Goal: Task Accomplishment & Management: Manage account settings

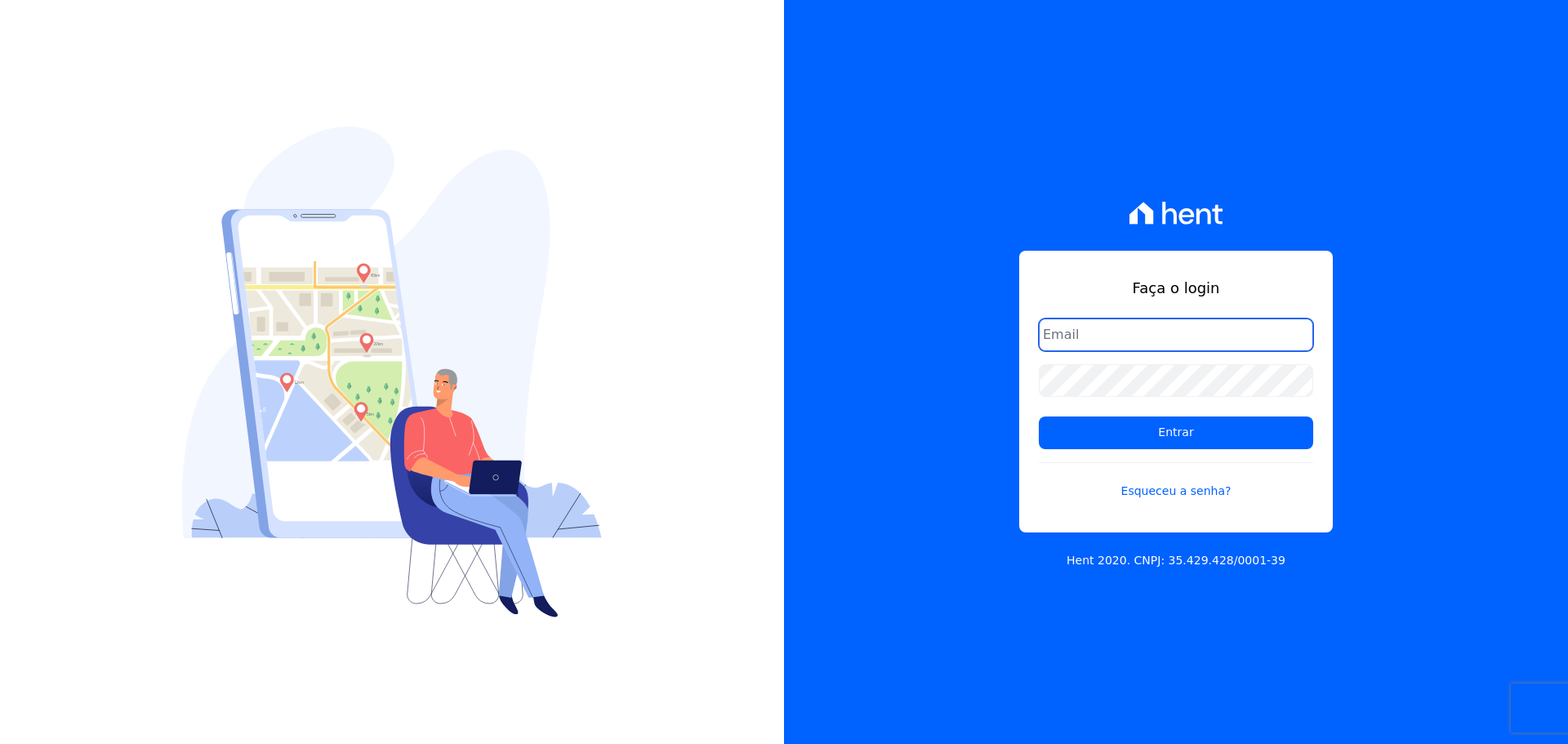
type input "[PERSON_NAME][EMAIL_ADDRESS][DOMAIN_NAME]"
click at [1105, 451] on form "raquel.almeida@cavazani.com.br Entrar Esqueceu a senha?" at bounding box center [1176, 419] width 274 height 201
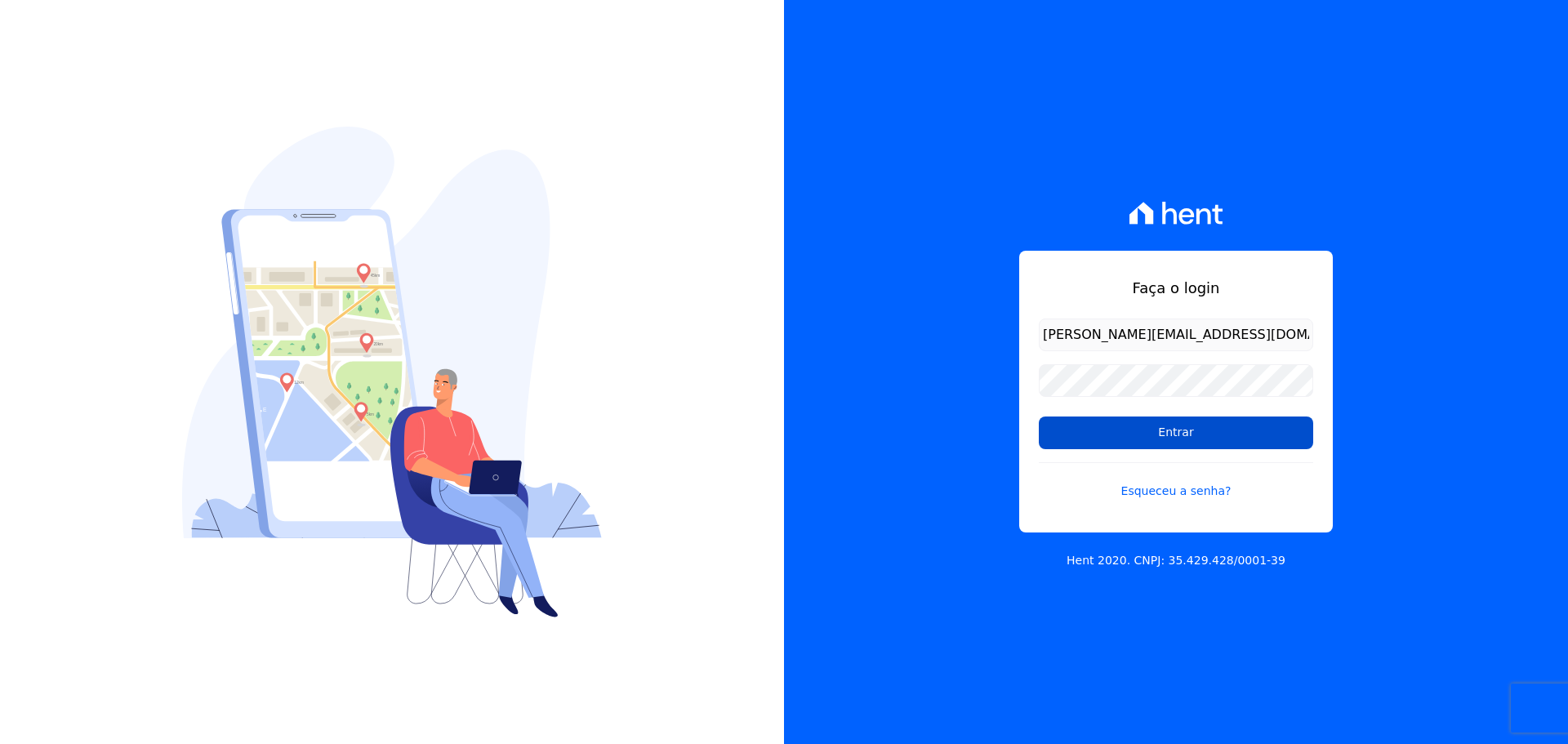
click at [1113, 442] on input "Entrar" at bounding box center [1176, 433] width 274 height 33
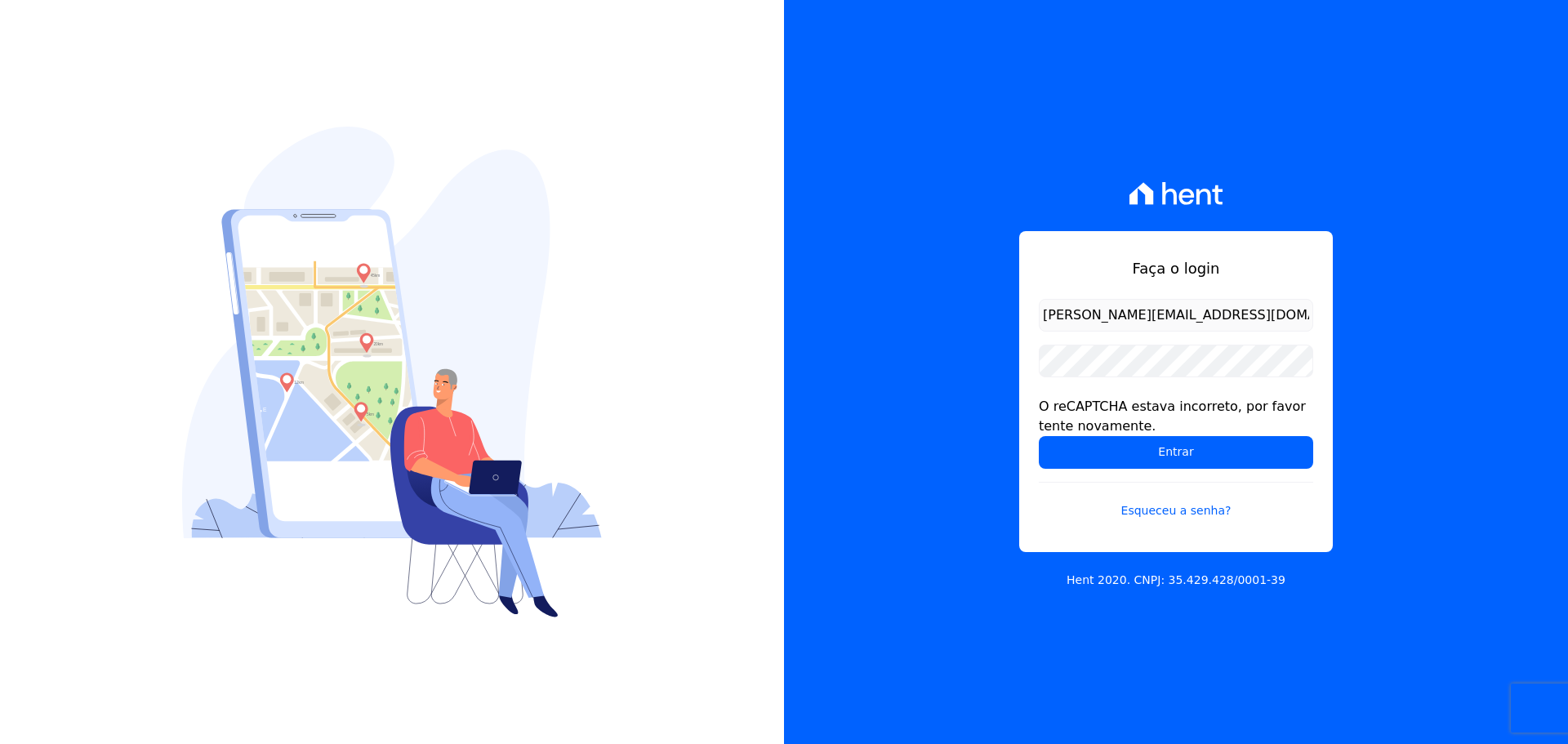
click at [1197, 377] on form "[PERSON_NAME][EMAIL_ADDRESS][DOMAIN_NAME] O reCAPTCHA estava incorreto, por fav…" at bounding box center [1176, 419] width 274 height 240
click at [1145, 450] on input "Entrar" at bounding box center [1176, 452] width 274 height 33
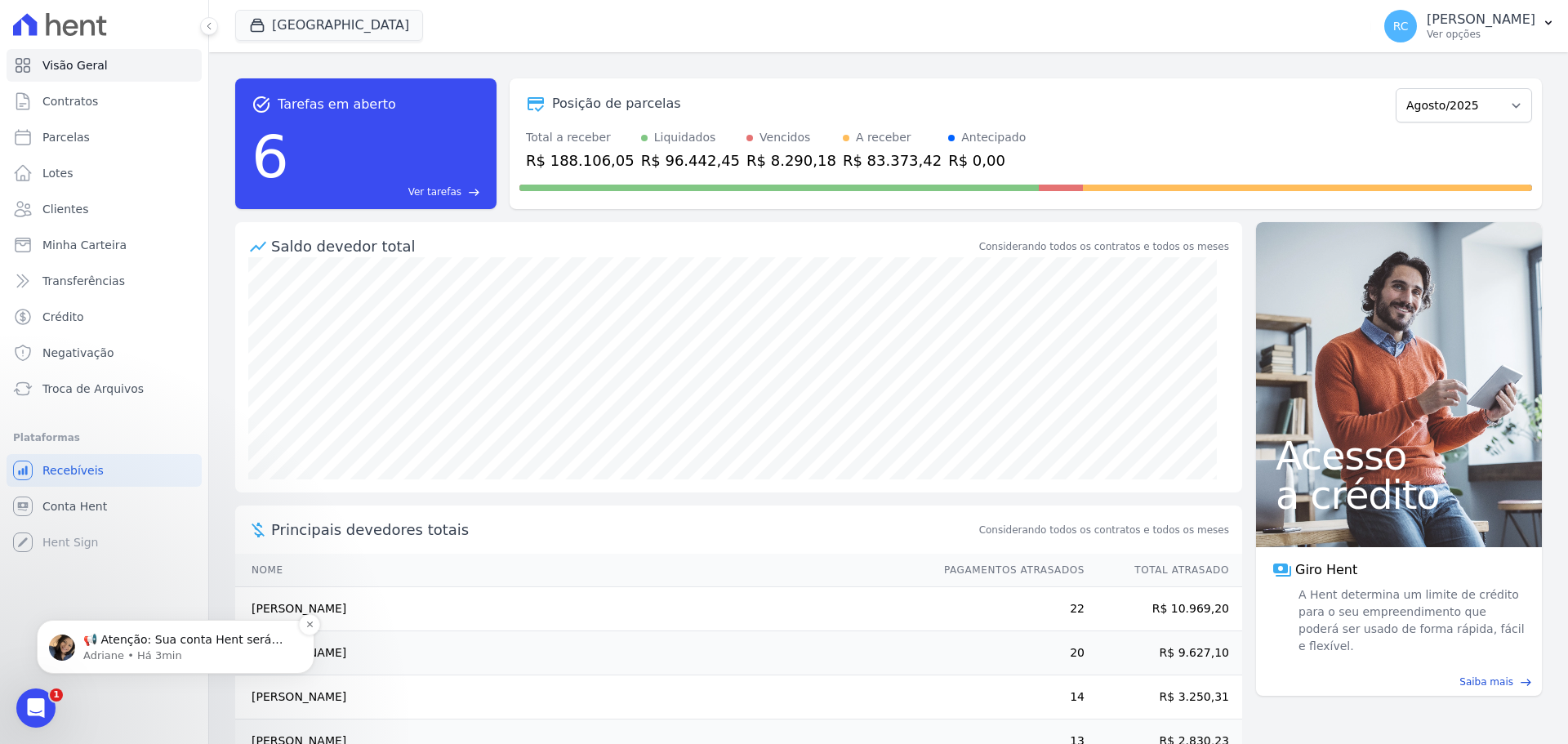
click at [200, 636] on p "📢 Atenção: Sua conta Hent será migrada para a Conta Arke! Estamos trazendo para…" at bounding box center [188, 639] width 210 height 16
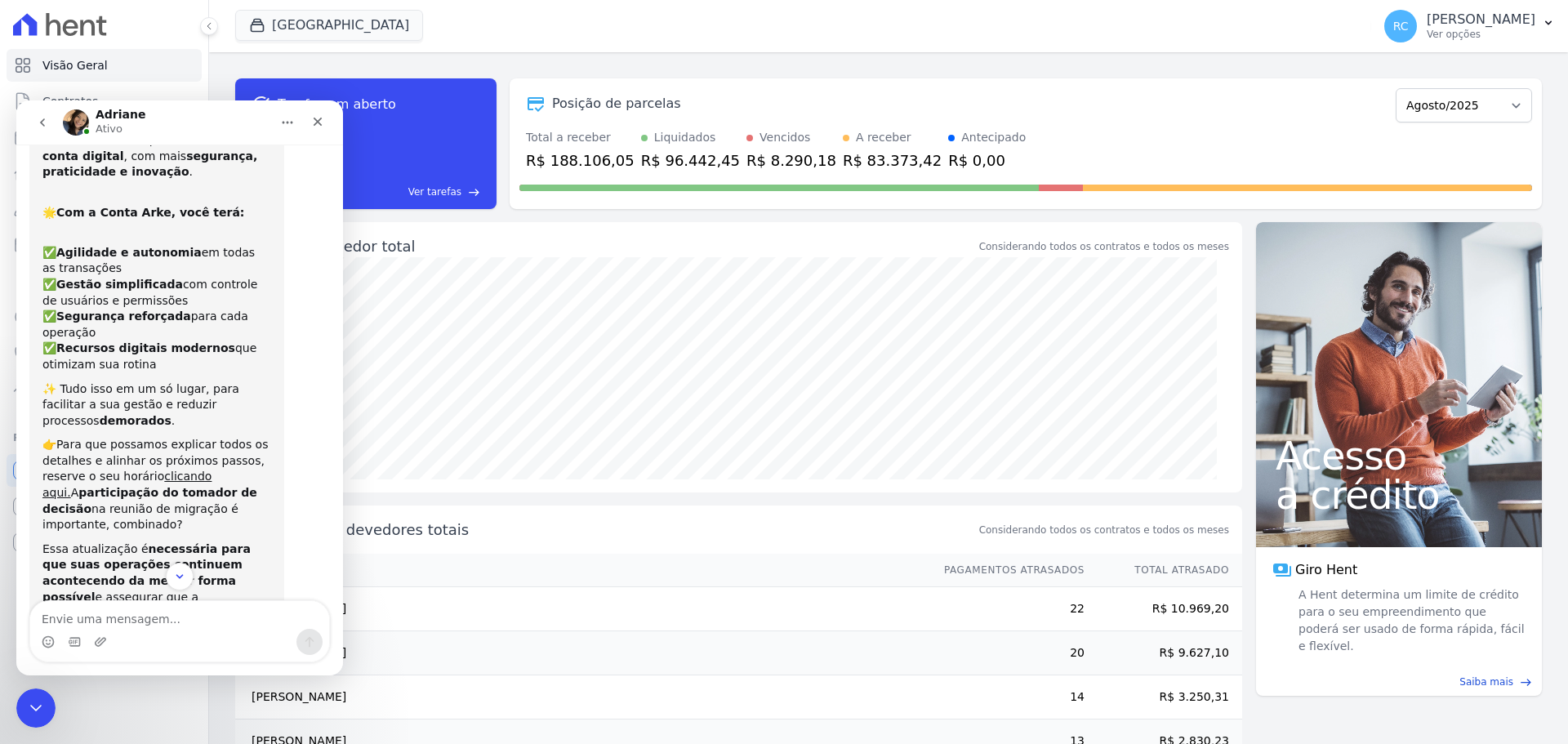
scroll to position [138, 0]
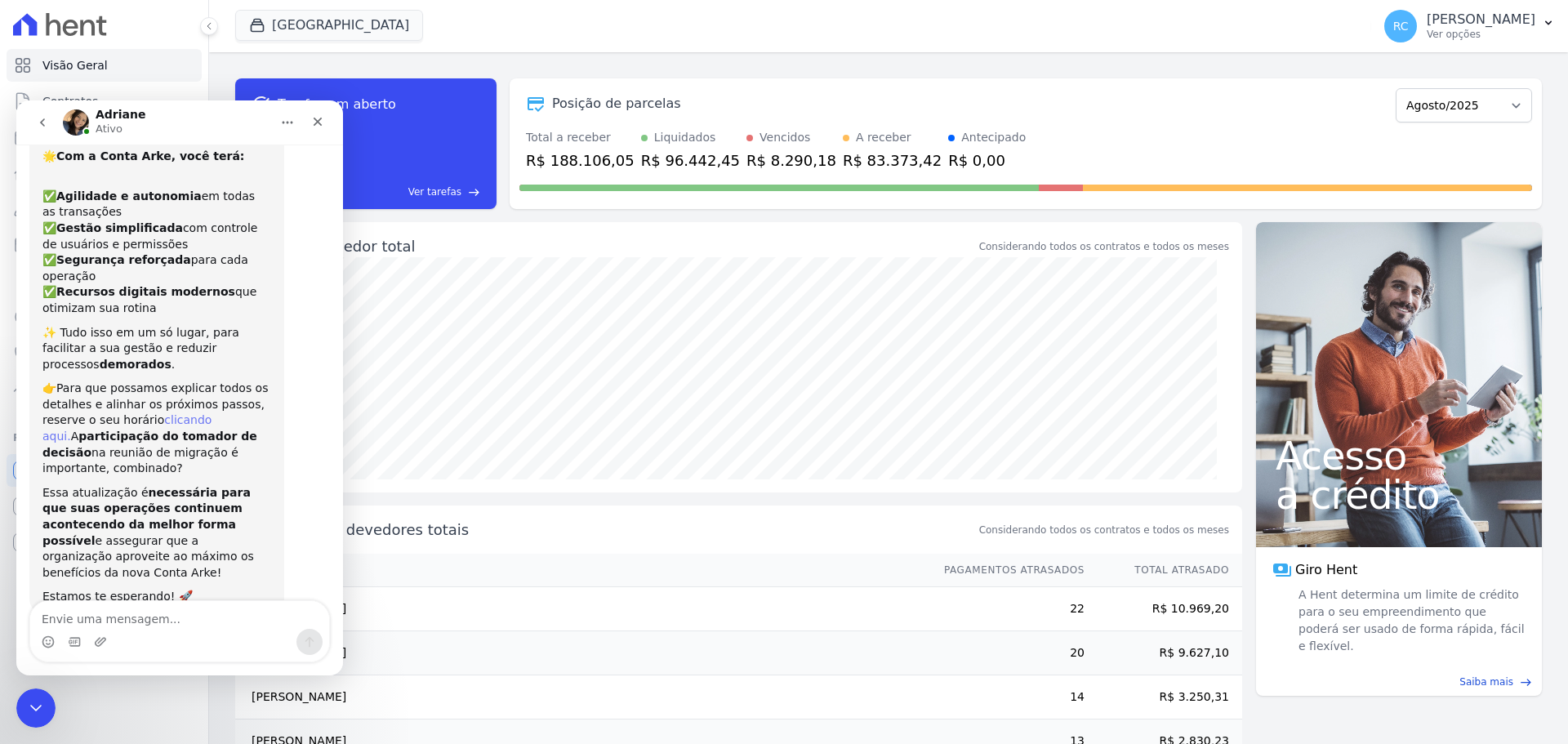
click at [169, 413] on link "clicando aqui." at bounding box center [126, 427] width 169 height 29
drag, startPoint x: 150, startPoint y: 625, endPoint x: 173, endPoint y: 577, distance: 53.2
click at [150, 625] on textarea "Envie uma mensagem..." at bounding box center [179, 614] width 299 height 27
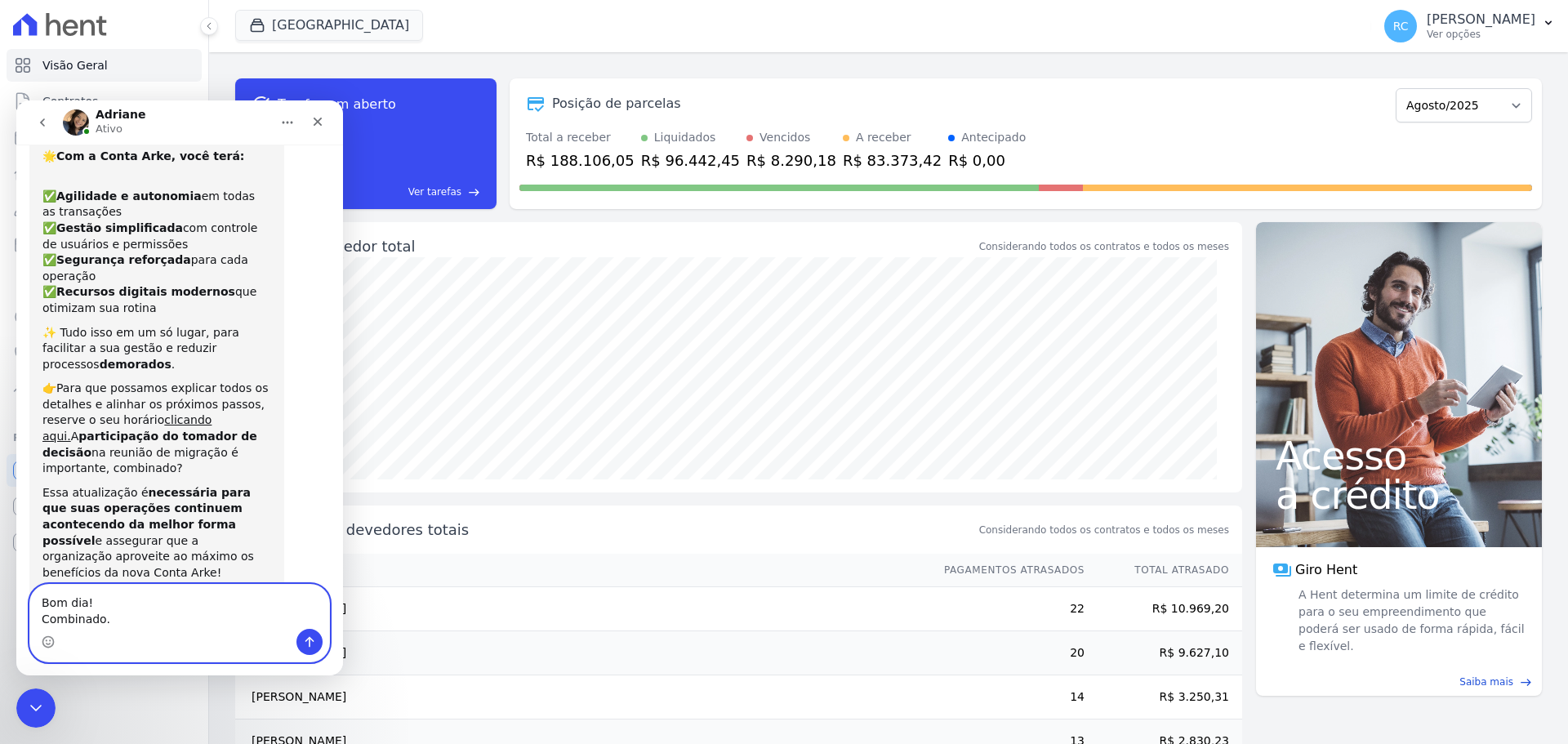
type textarea "Bom dia! Combinado. ♥"
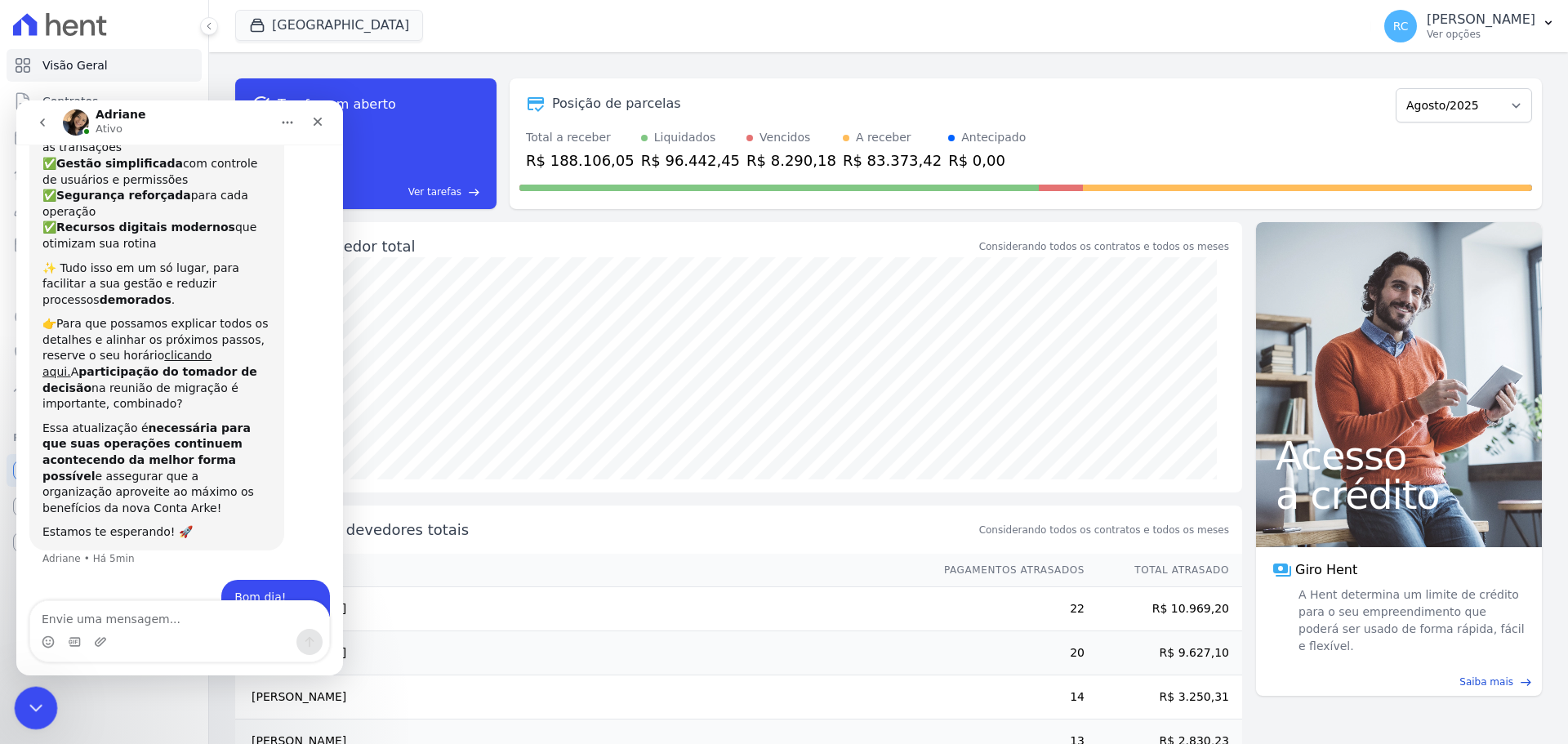
click html
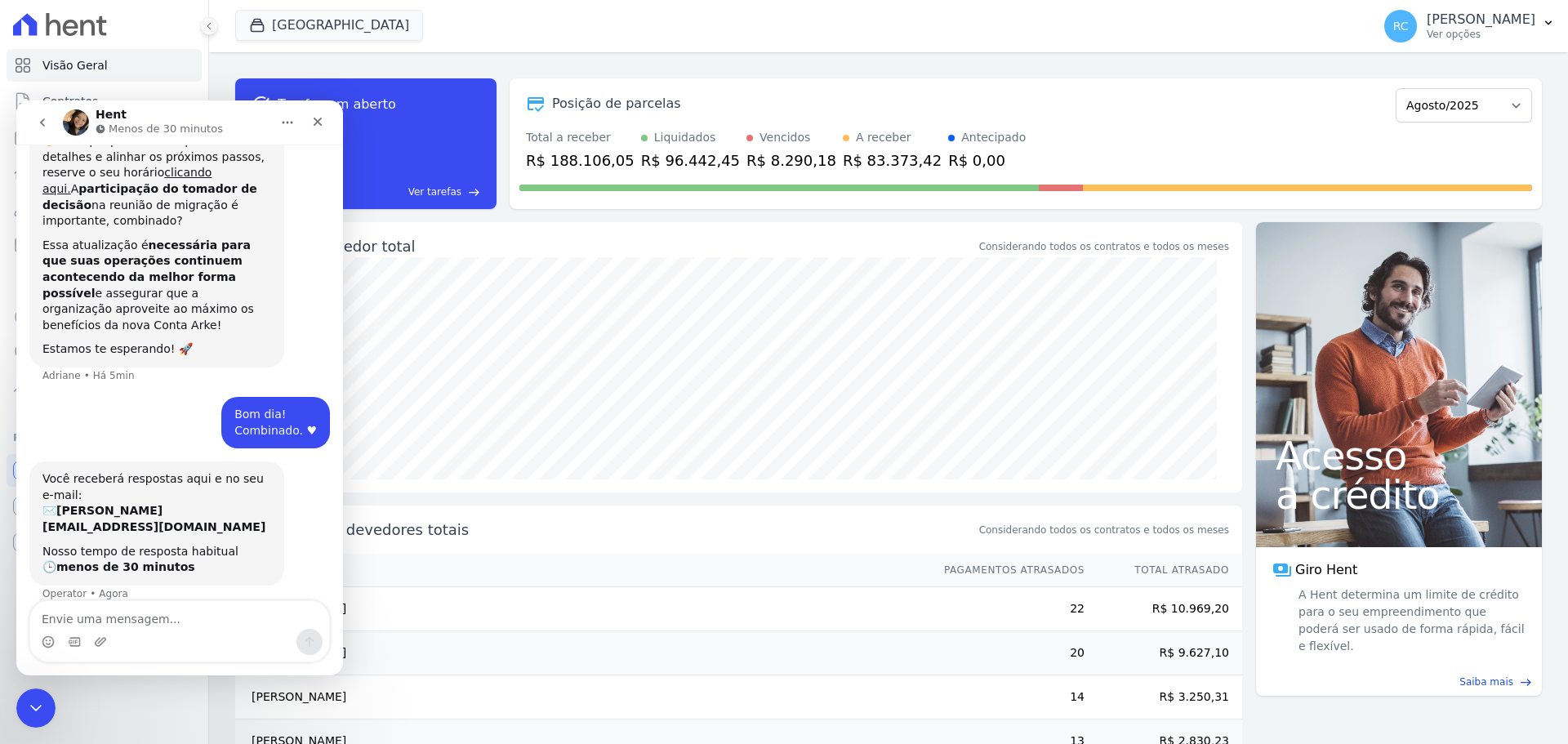
click at [45, 124] on icon "go back" at bounding box center [42, 123] width 13 height 13
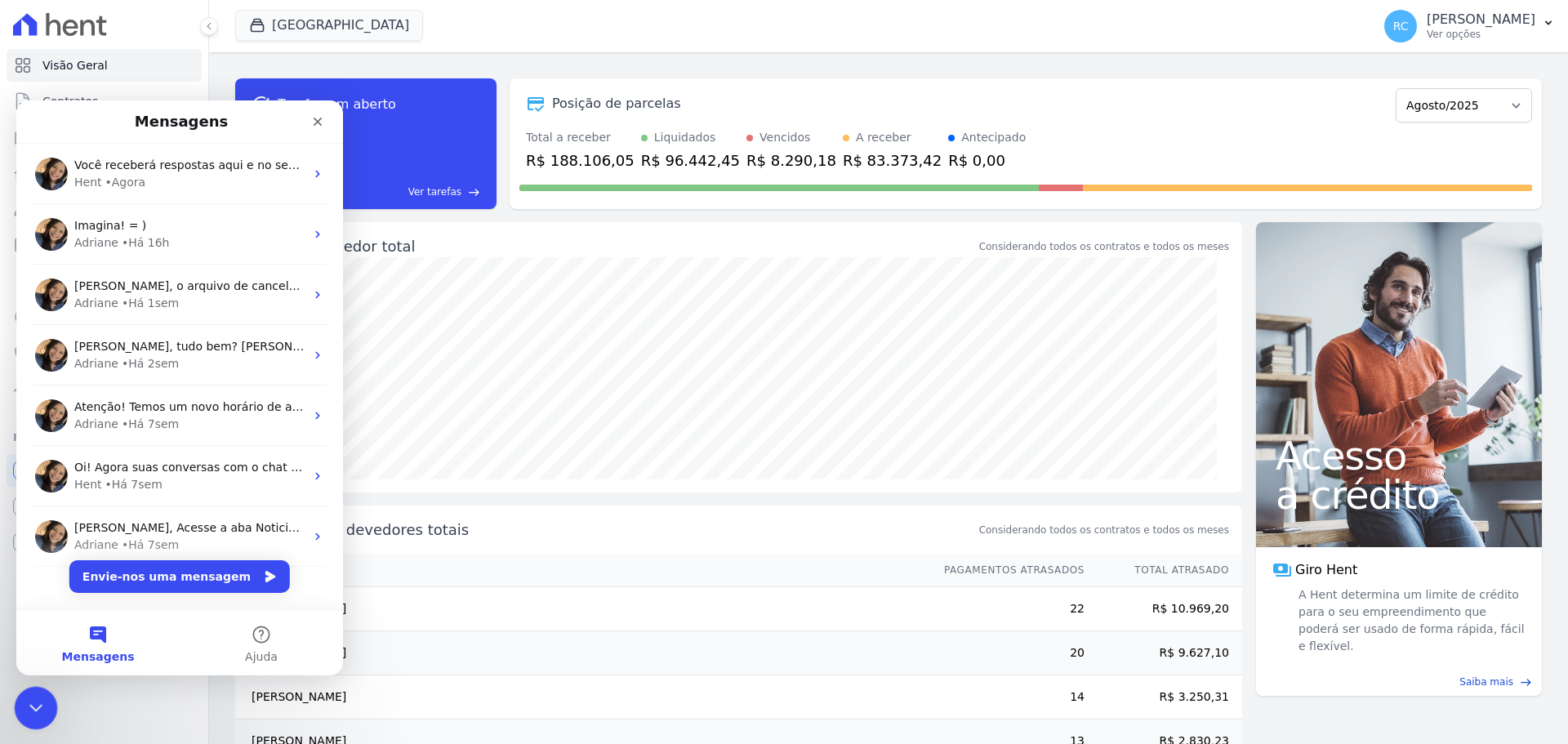
click at [41, 704] on icon "Fechar mensagem da Intercom" at bounding box center [33, 705] width 20 height 20
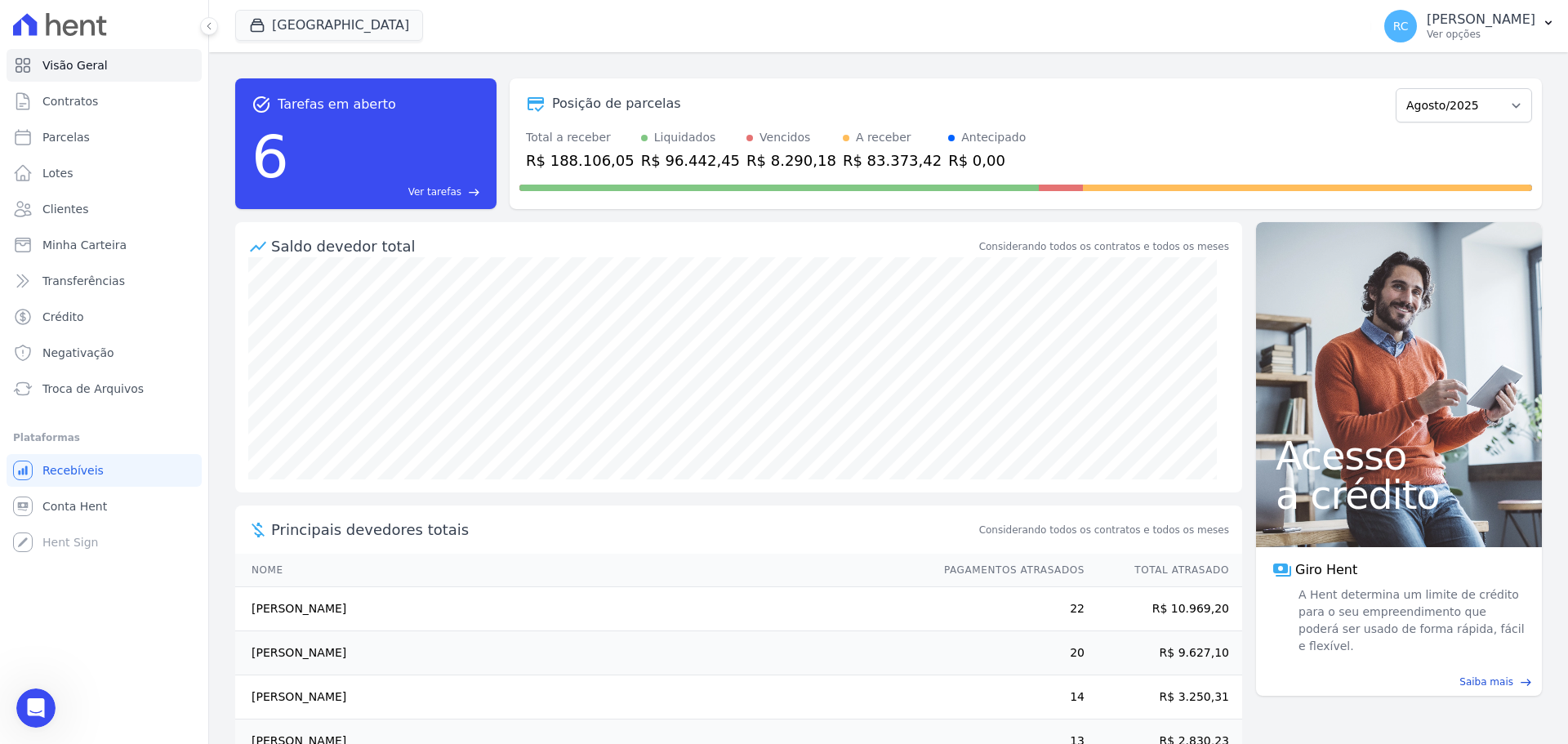
scroll to position [14, 0]
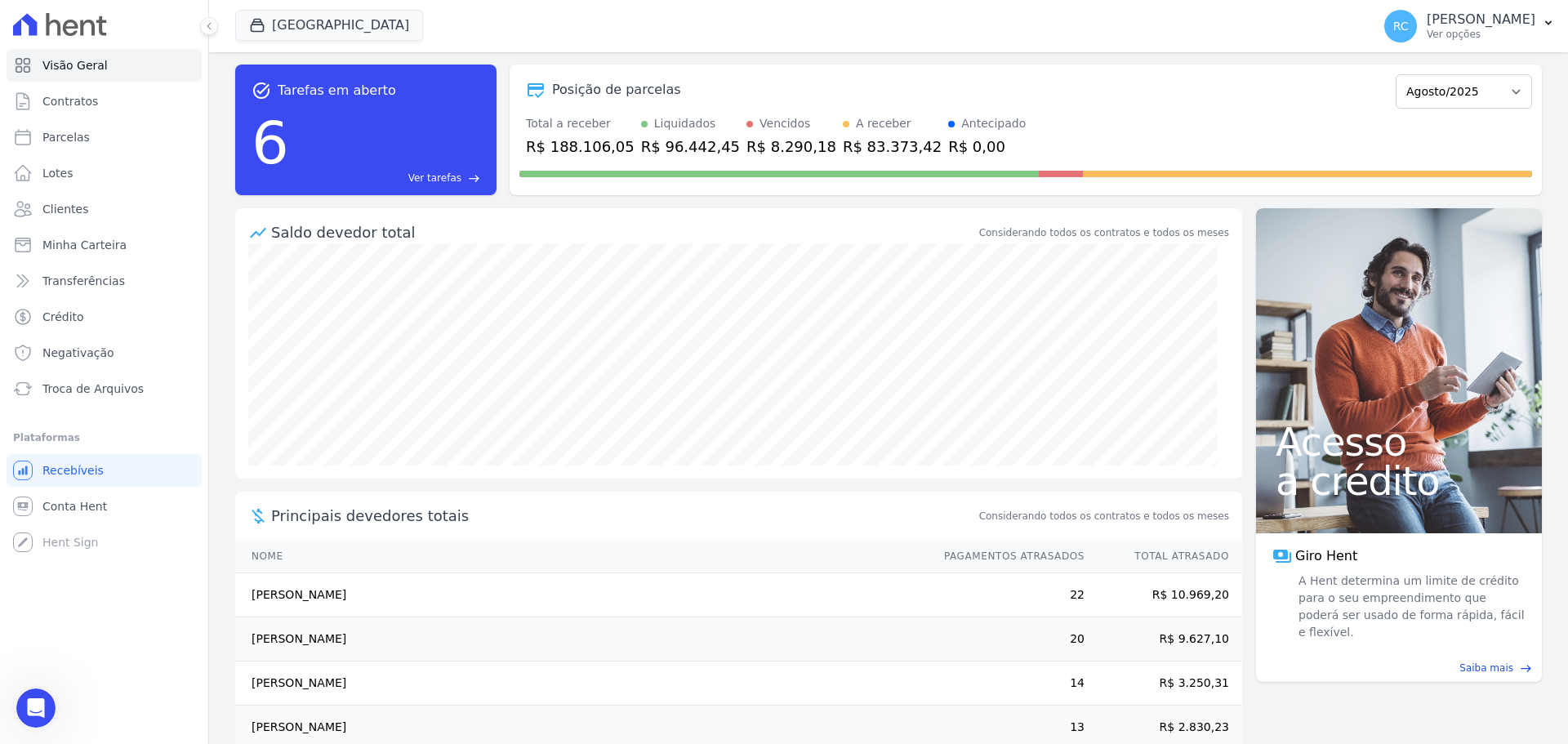
click at [1114, 23] on div "Parque Dos Passaros CAVAZANI EMPREENDIMENTOS IMOBILIARIOS PARQUE DAS FLORES PAR…" at bounding box center [800, 25] width 1130 height 54
click at [25, 695] on div "Abrir mensagem da Intercom" at bounding box center [33, 705] width 54 height 54
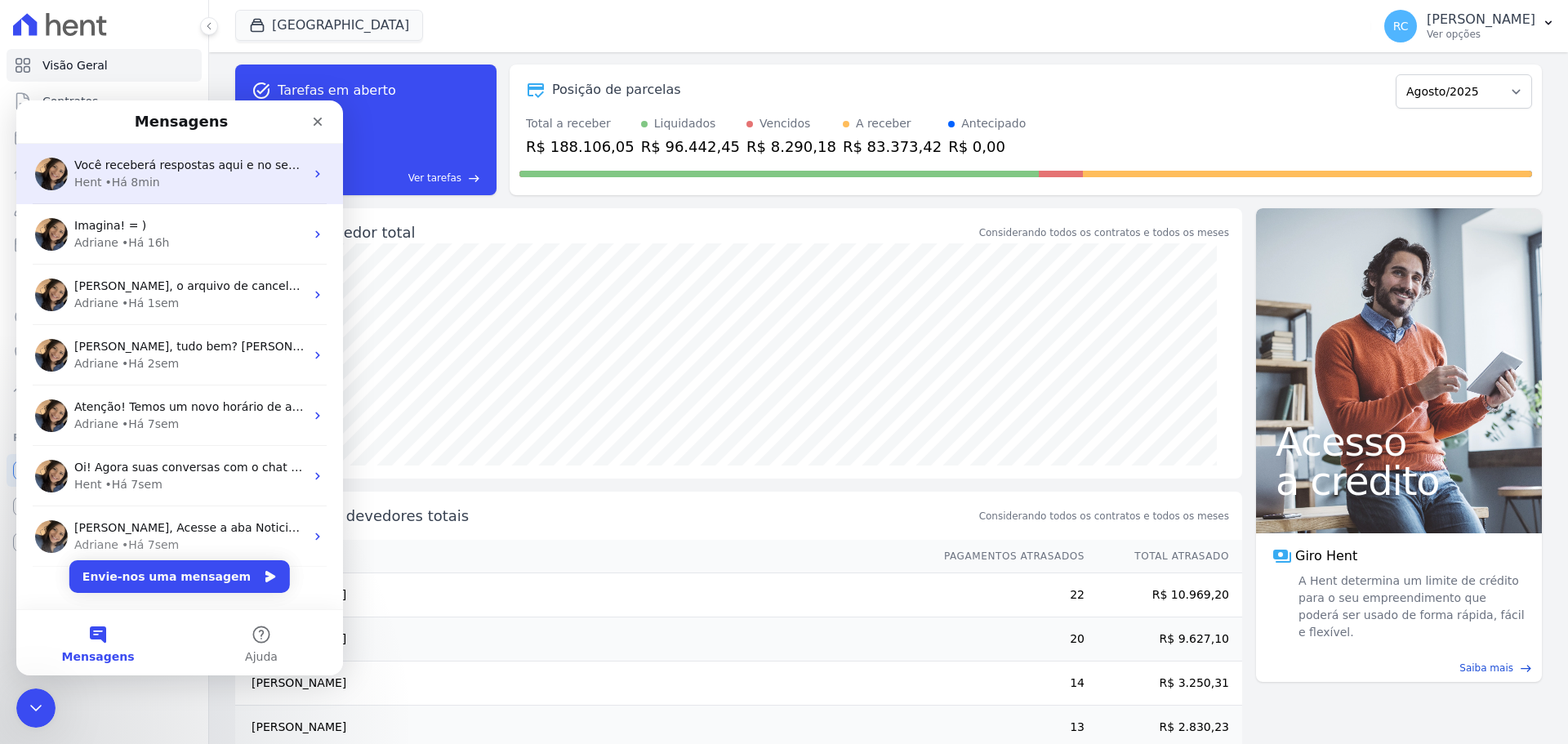
click at [251, 148] on div "Você receberá respostas aqui e no seu e-mail: ✉️ raquel.almeida@cavazani.com.br…" at bounding box center [179, 174] width 326 height 60
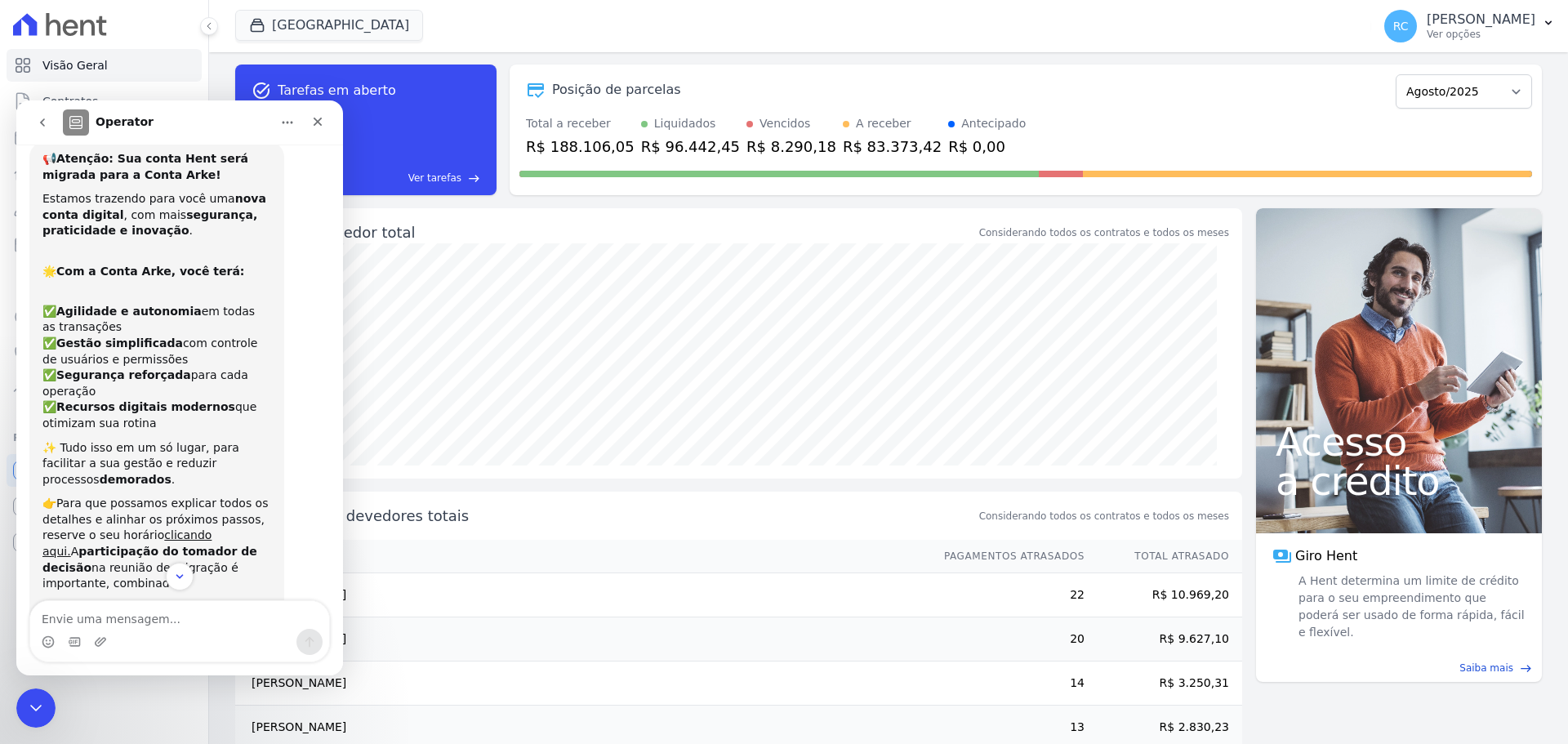
scroll to position [0, 0]
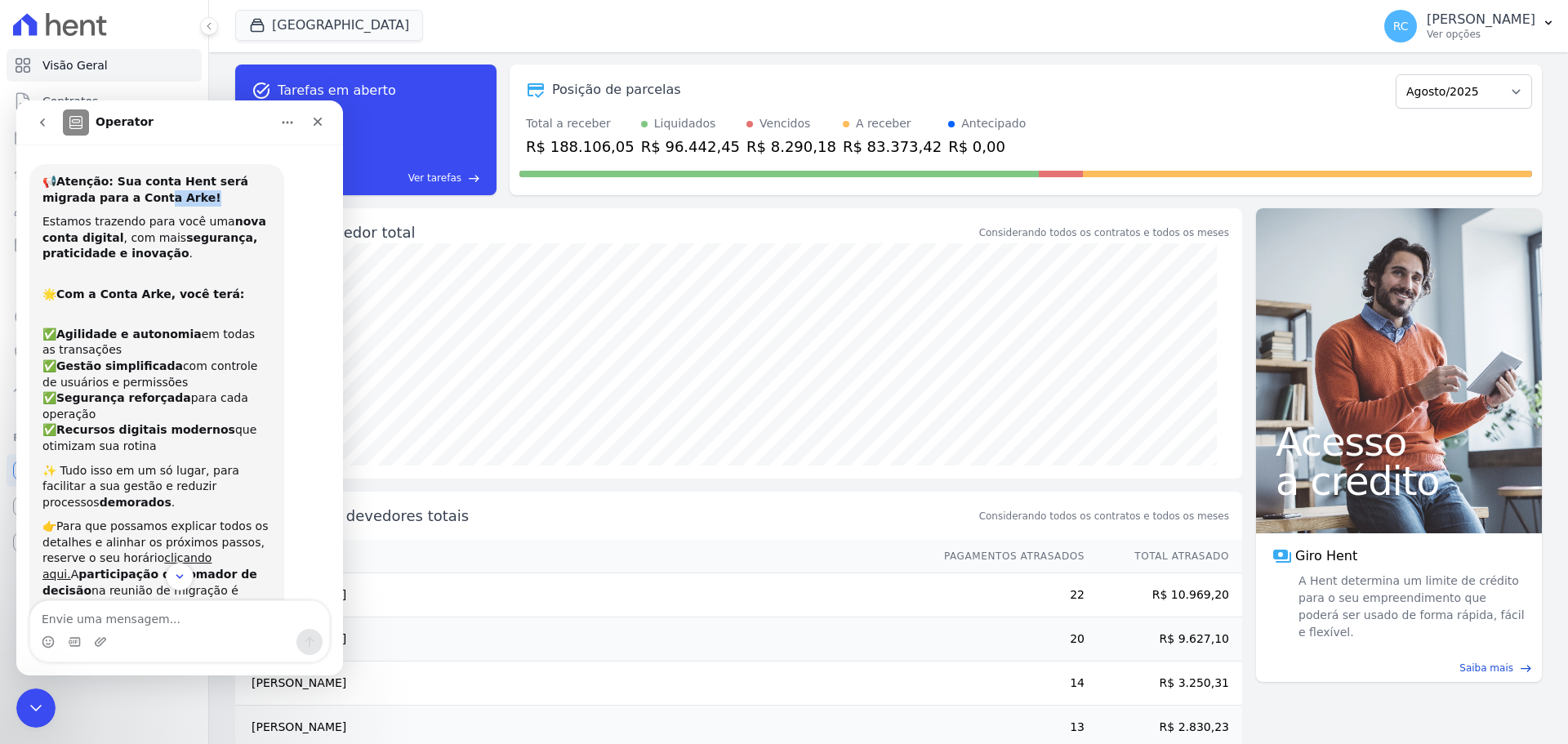
click at [155, 196] on div "📢 Atenção: Sua conta Hent será migrada para a Conta Arke!" at bounding box center [157, 190] width 229 height 32
click at [195, 224] on div "Estamos trazendo para você uma nova conta digital , com mais segurança, pratici…" at bounding box center [157, 238] width 229 height 48
drag, startPoint x: 131, startPoint y: 179, endPoint x: 202, endPoint y: 203, distance: 74.9
click at [202, 203] on div "📢 Atenção: Sua conta Hent será migrada para a Conta Arke!" at bounding box center [157, 190] width 229 height 32
click at [212, 301] on div "🌟 Com a Conta Arke, você terá:" at bounding box center [157, 287] width 229 height 32
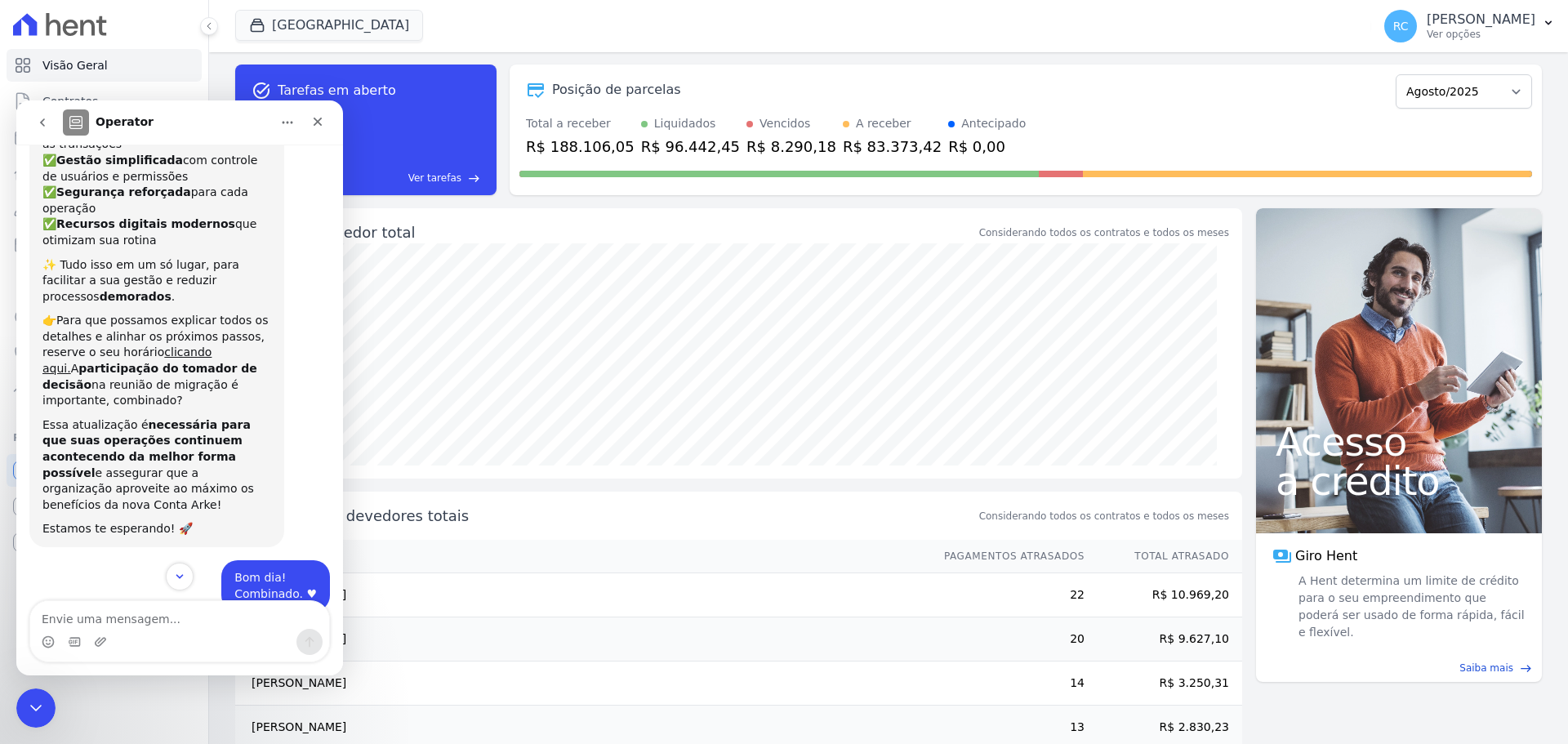
scroll to position [323, 0]
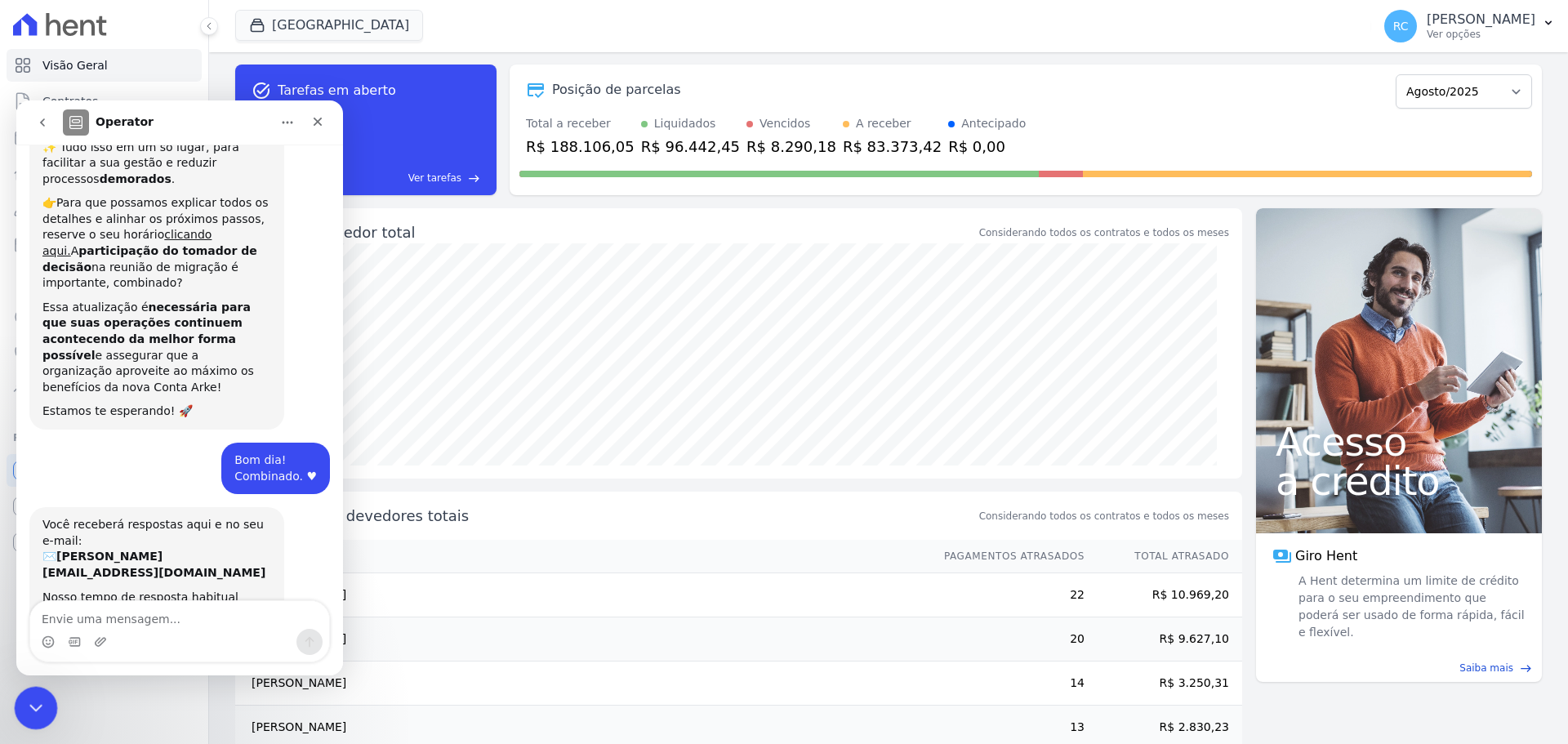
click at [38, 686] on div "Fechar mensagem da Intercom" at bounding box center [34, 706] width 40 height 40
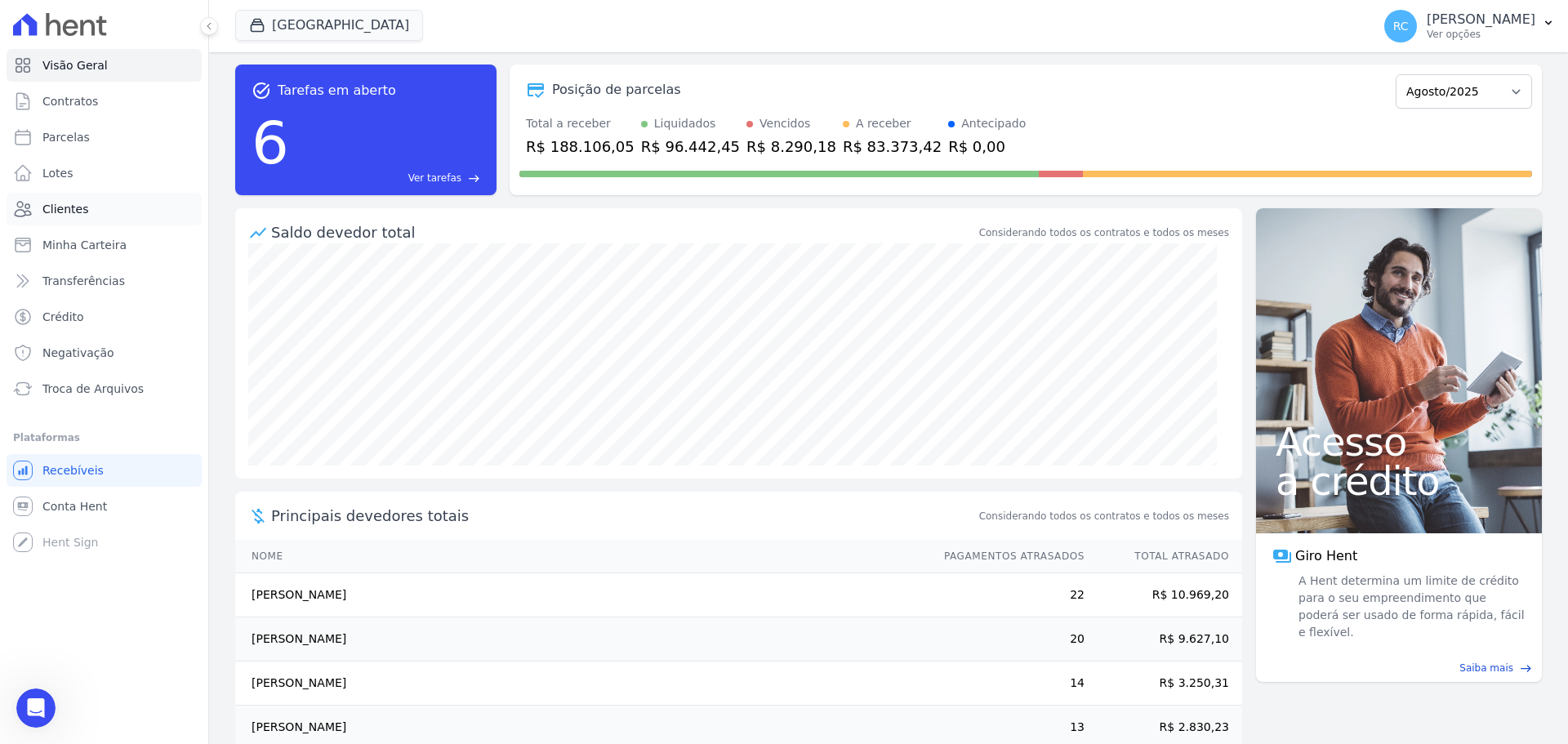
click at [107, 205] on link "Clientes" at bounding box center [104, 208] width 195 height 33
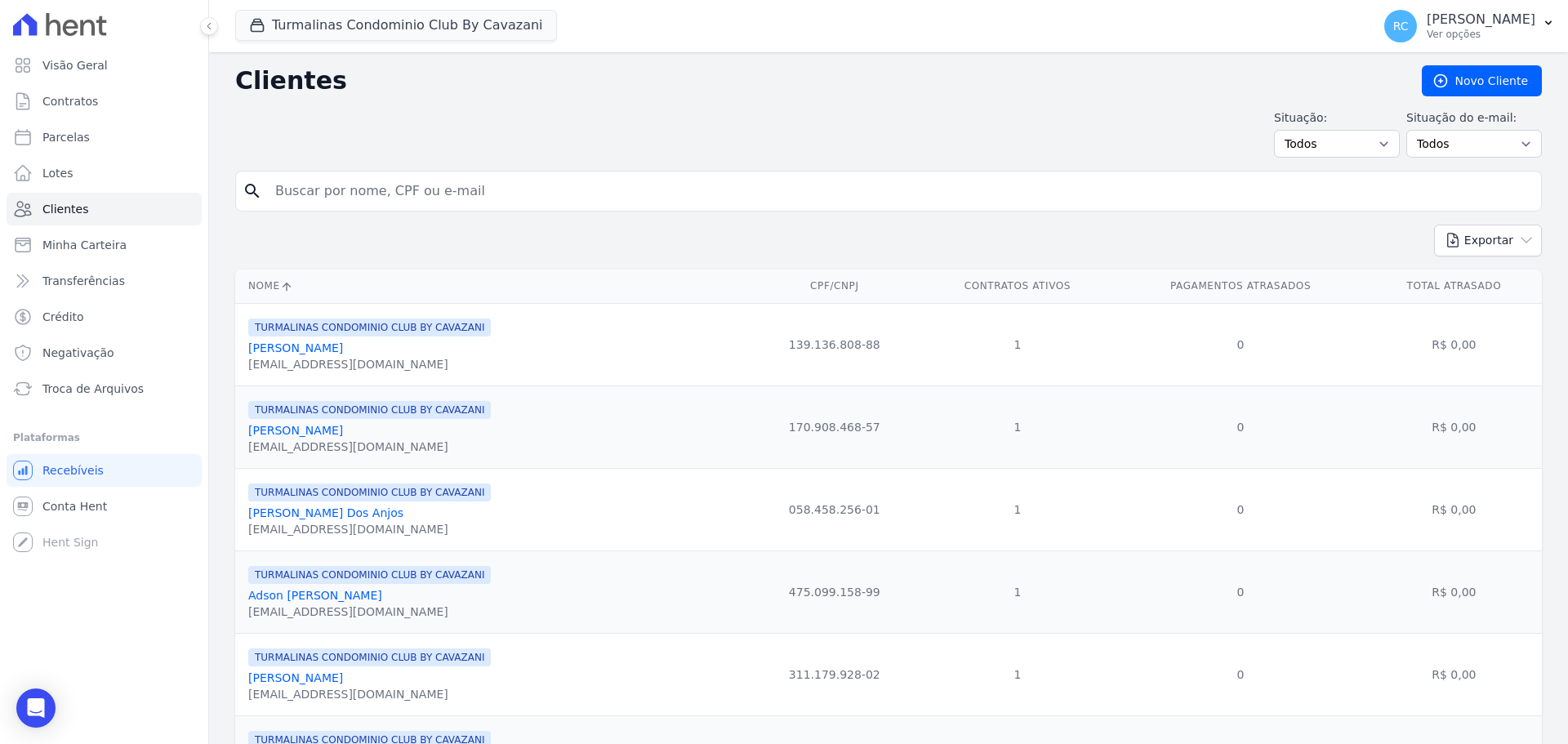
click at [430, 179] on input "search" at bounding box center [900, 190] width 1269 height 33
click at [445, 41] on span "Turmalinas Condominio Club By Cavazani" at bounding box center [395, 25] width 322 height 33
click at [449, 35] on button "Turmalinas Condominio Club By Cavazani" at bounding box center [395, 25] width 322 height 31
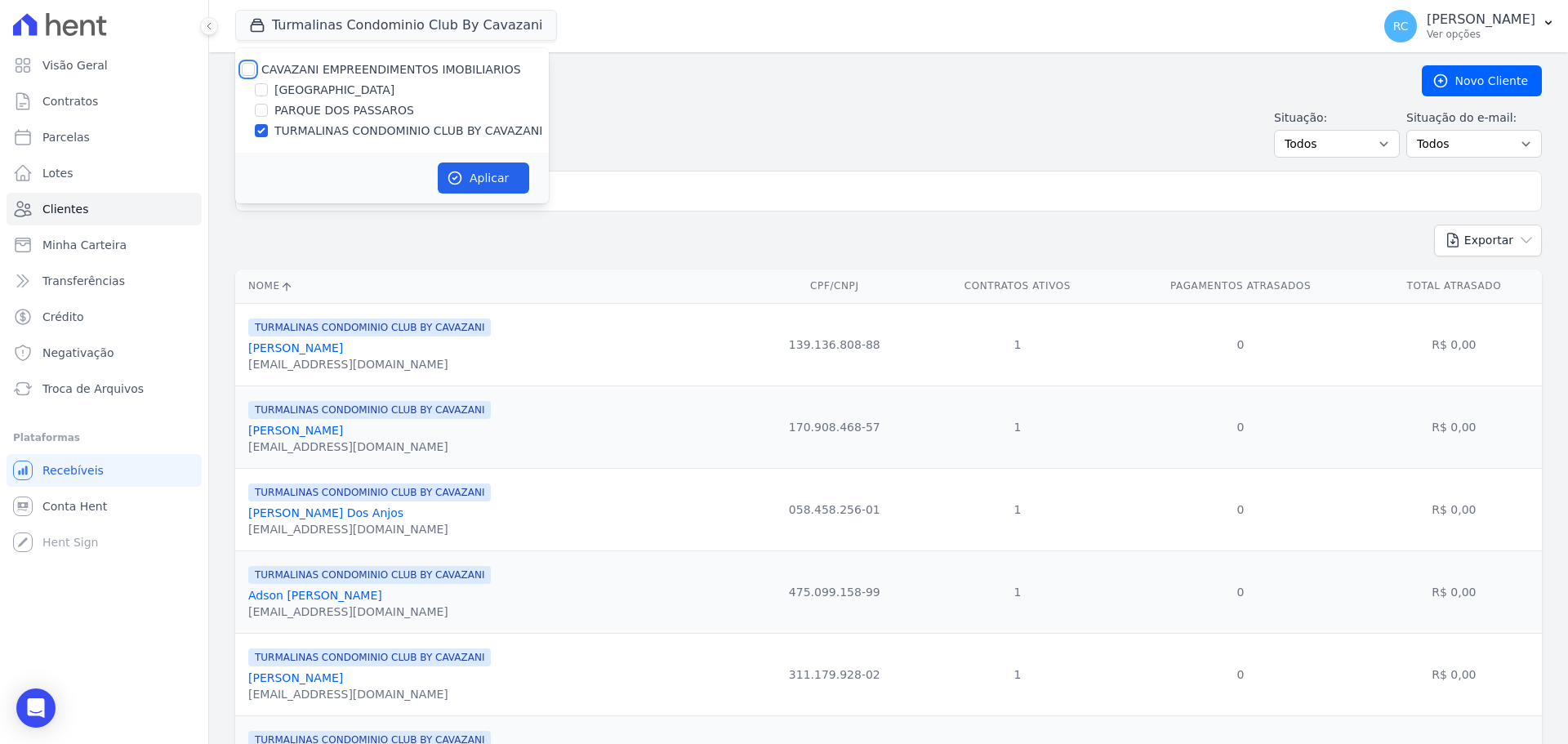
drag, startPoint x: 250, startPoint y: 74, endPoint x: 260, endPoint y: 77, distance: 10.4
click at [249, 73] on input "CAVAZANI EMPREENDIMENTOS IMOBILIARIOS" at bounding box center [248, 70] width 13 height 13
checkbox input "true"
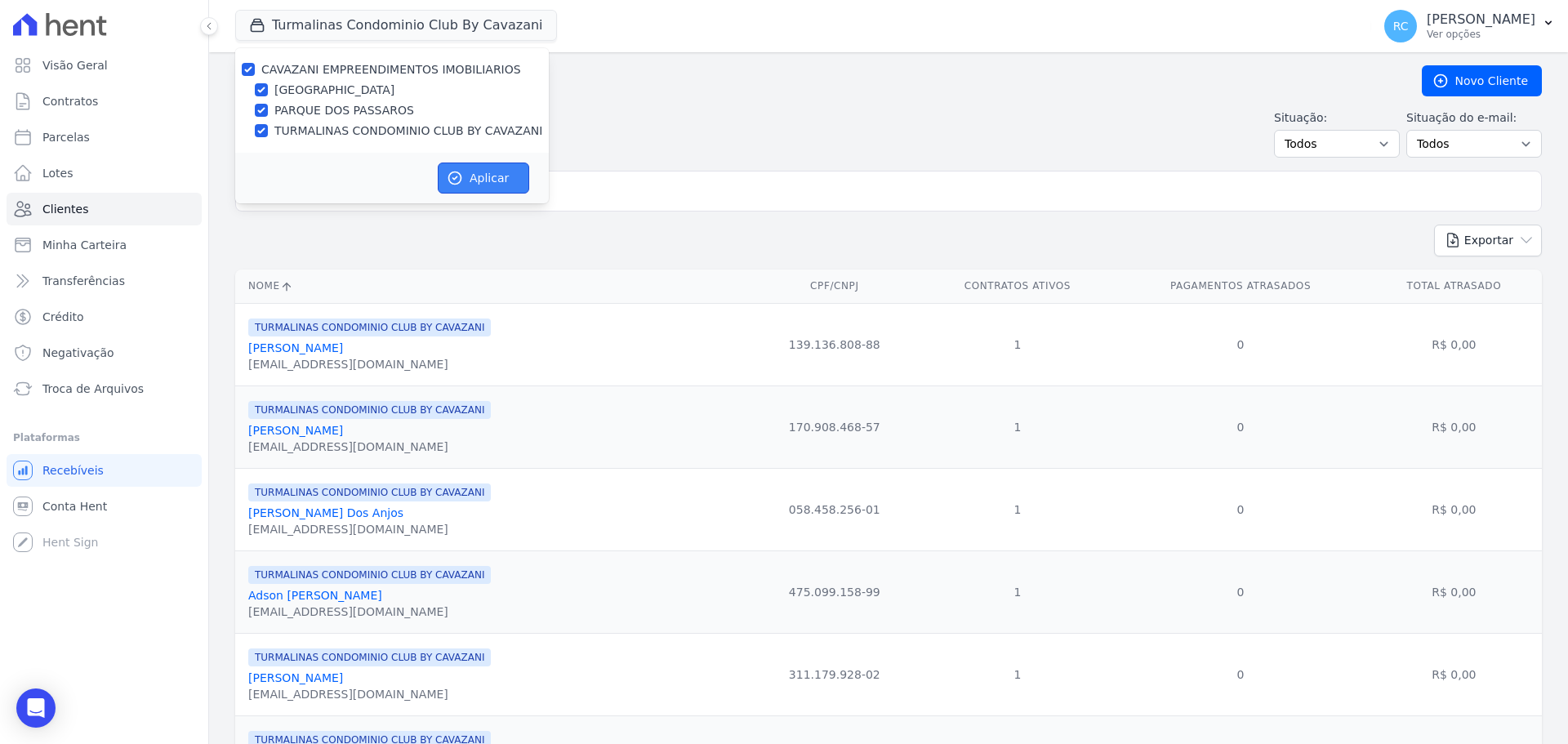
click at [470, 177] on button "Aplicar" at bounding box center [483, 177] width 91 height 31
click at [638, 193] on input "search" at bounding box center [900, 190] width 1269 height 33
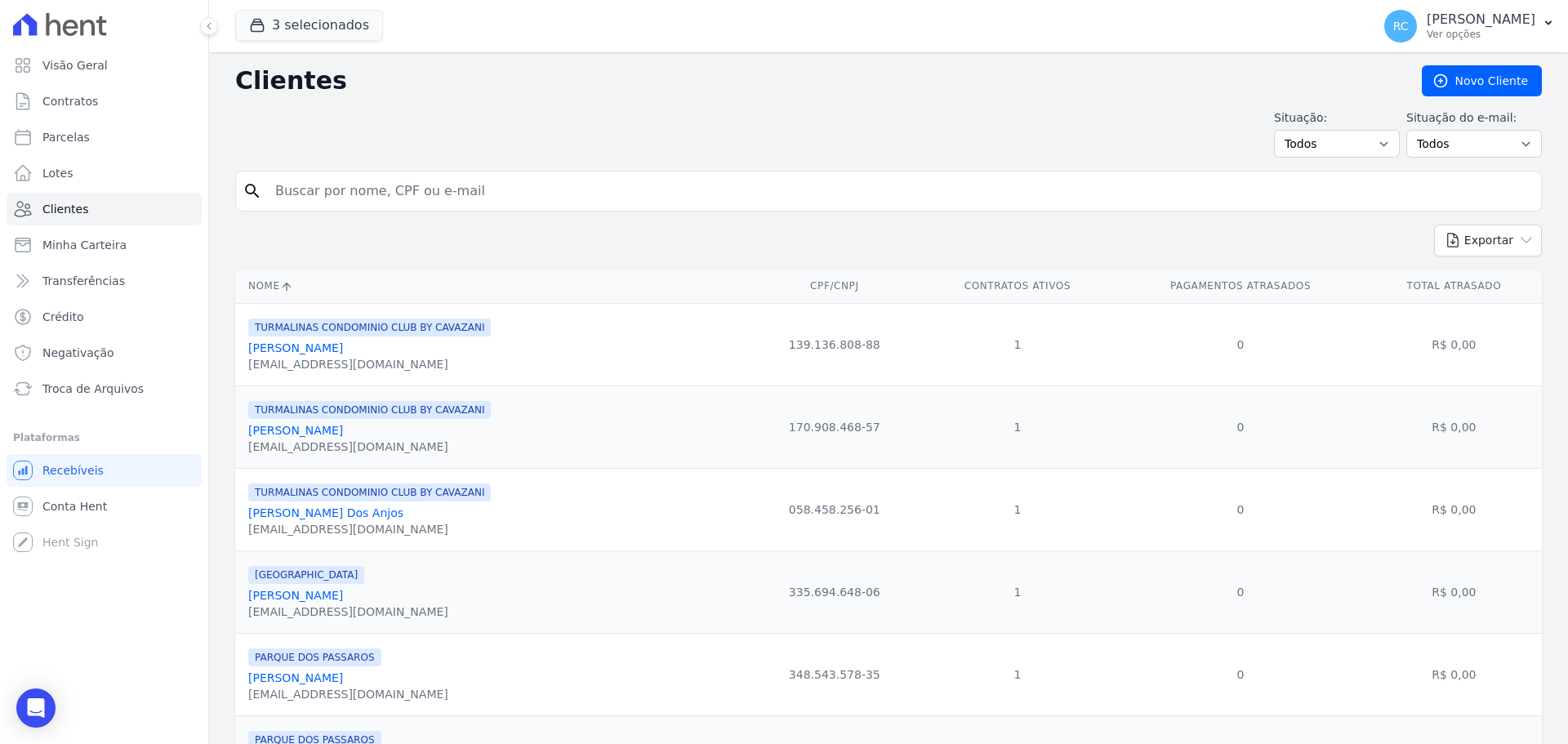
drag, startPoint x: 641, startPoint y: 192, endPoint x: 654, endPoint y: 196, distance: 13.6
click at [654, 196] on input "search" at bounding box center [900, 190] width 1269 height 33
type input "Ronaldo tavares"
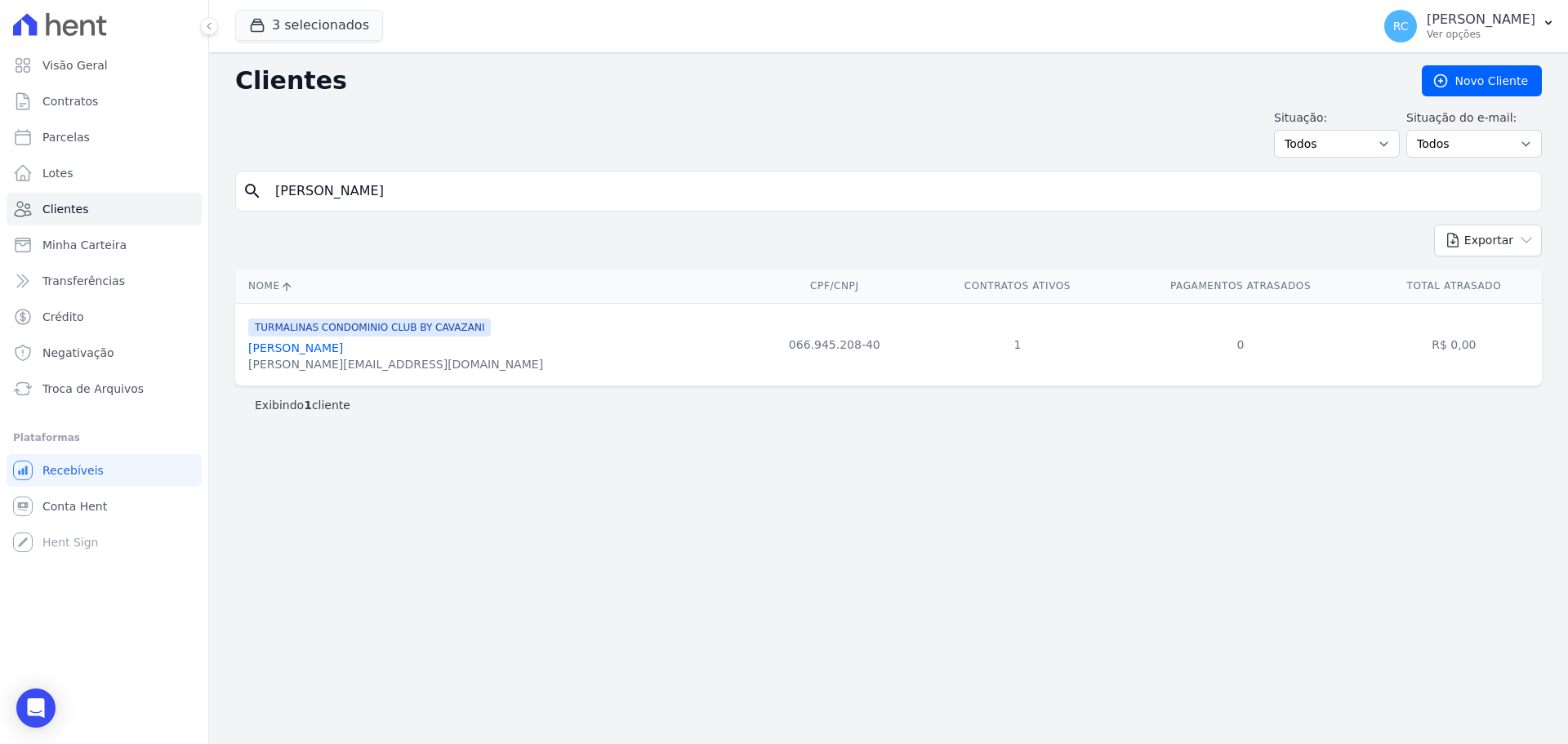
click at [339, 351] on link "Ronaldo Tavares De Almeida" at bounding box center [295, 348] width 94 height 13
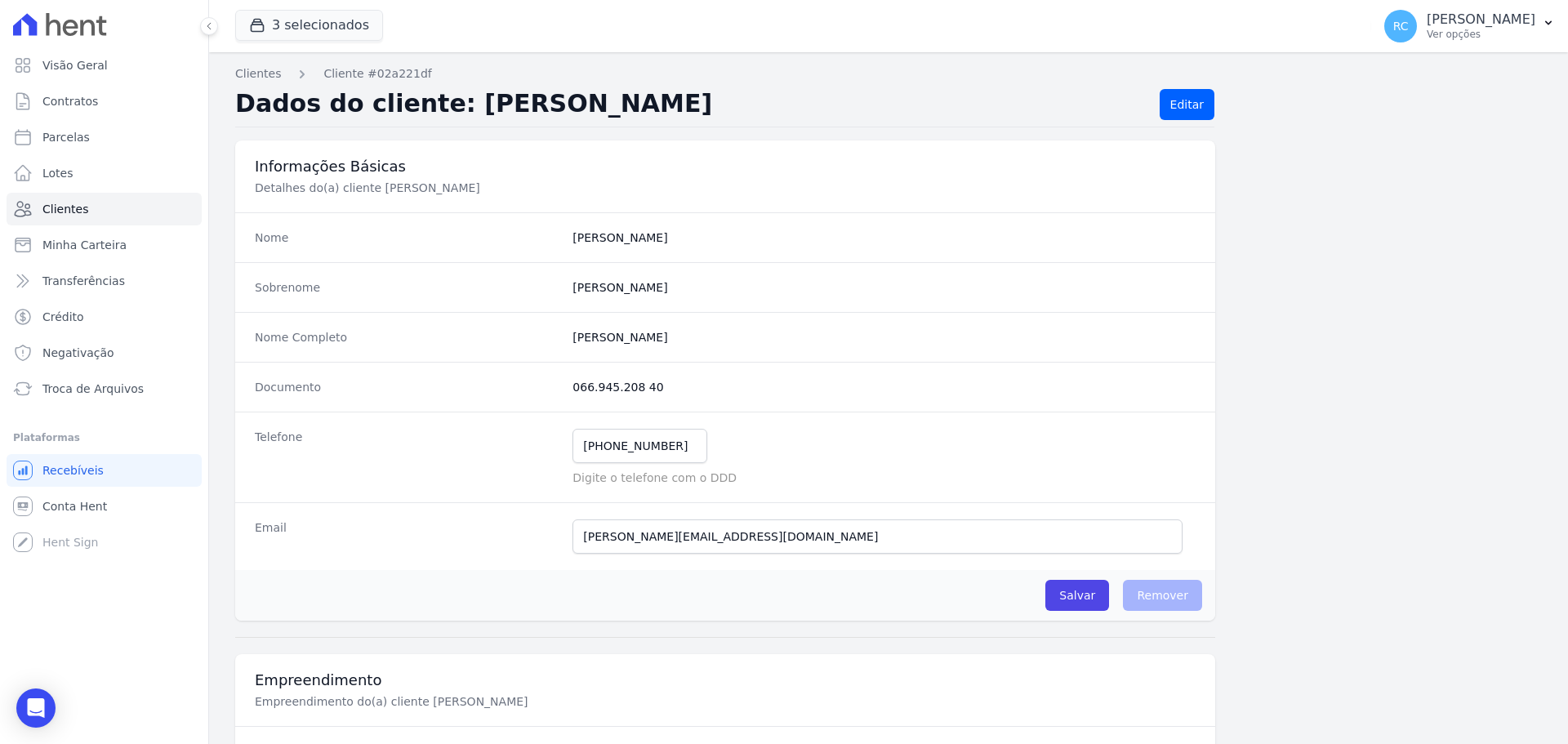
click at [645, 325] on div "Nome Completo Ronaldo Tavares De Almeida" at bounding box center [724, 337] width 980 height 50
click at [645, 324] on div "Nome Completo Ronaldo Tavares De Almeida" at bounding box center [724, 337] width 980 height 50
copy dl "Ronaldo Tavares De Almeida"
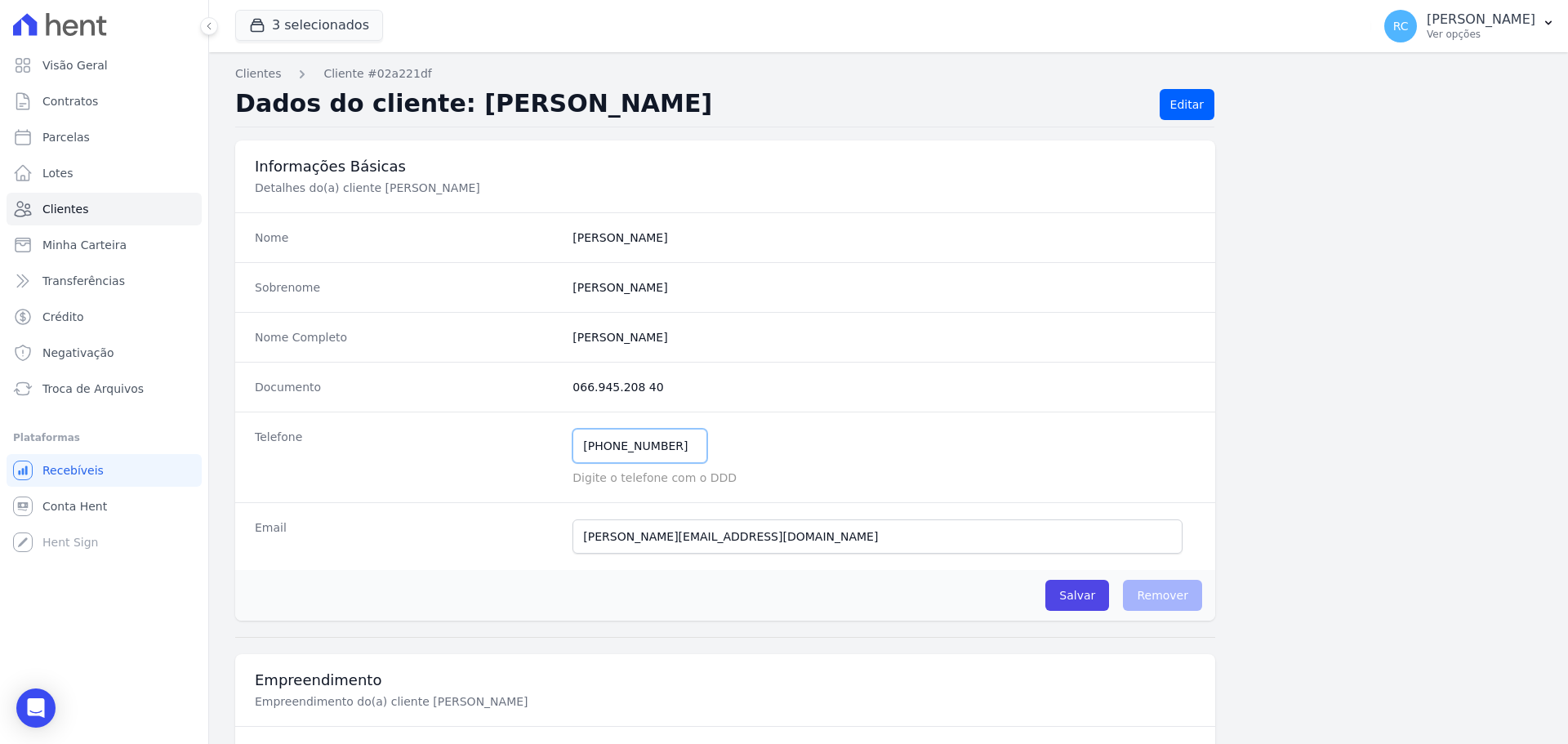
drag, startPoint x: 684, startPoint y: 441, endPoint x: 579, endPoint y: 436, distance: 105.1
click at [579, 436] on input "(11) 98348-4604" at bounding box center [639, 446] width 135 height 34
click at [677, 333] on completo "Ronaldo Tavares De Almeida" at bounding box center [883, 337] width 623 height 16
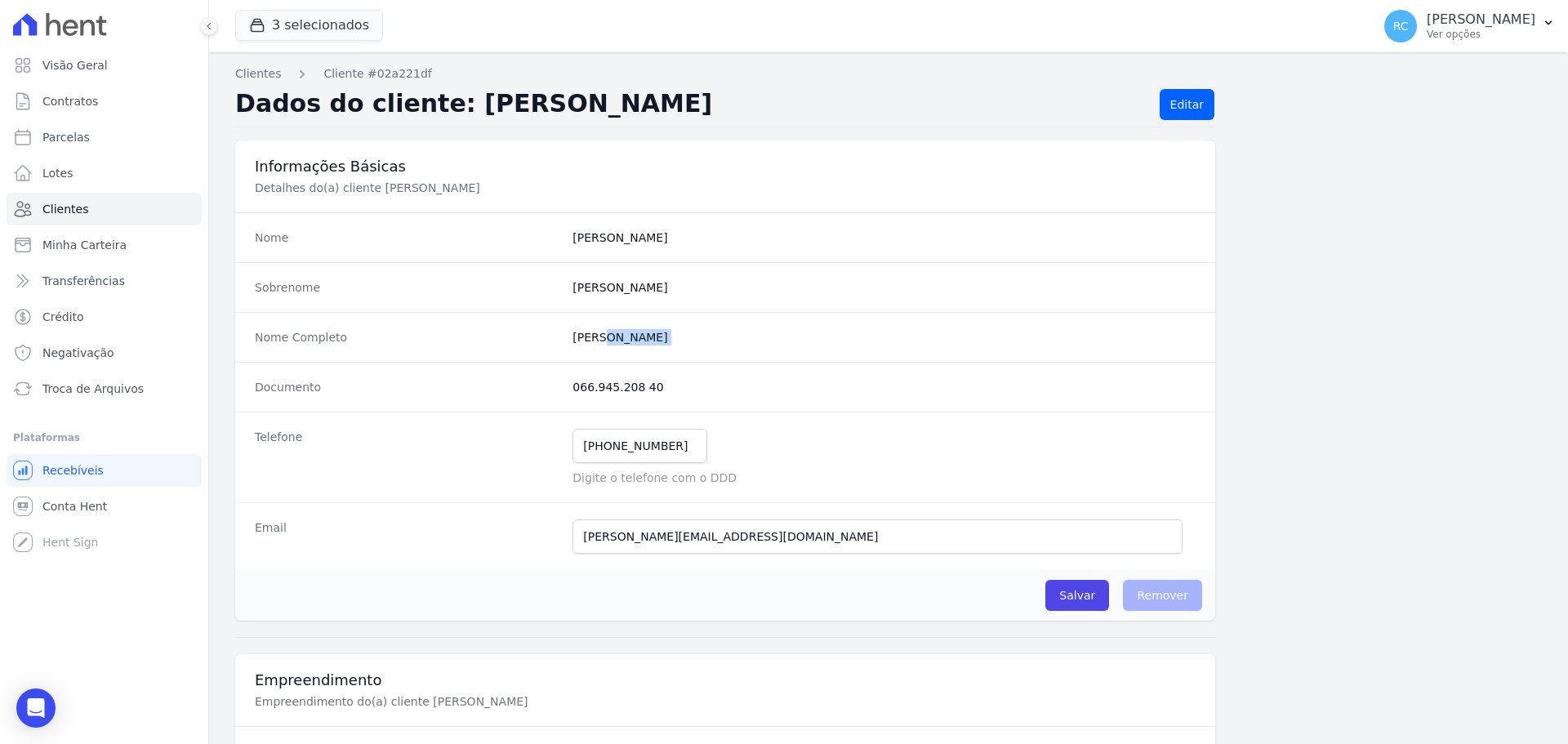
copy dl "Ronaldo Tavares De Almeida"
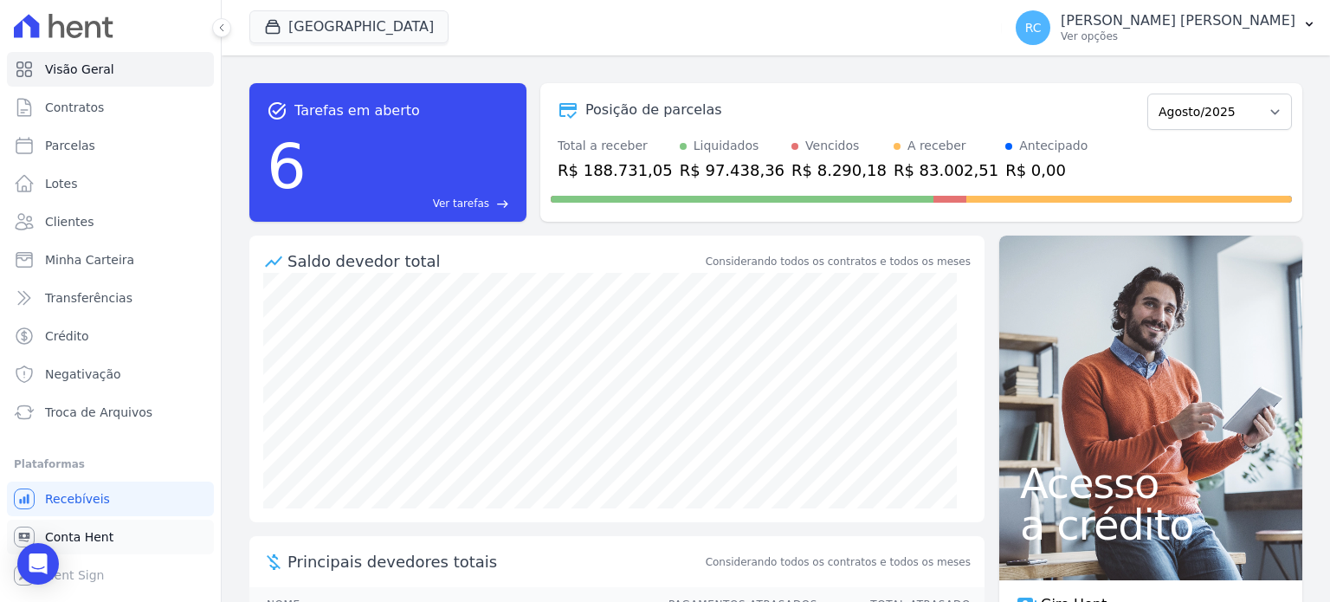
click at [112, 545] on link "Conta Hent" at bounding box center [110, 537] width 207 height 35
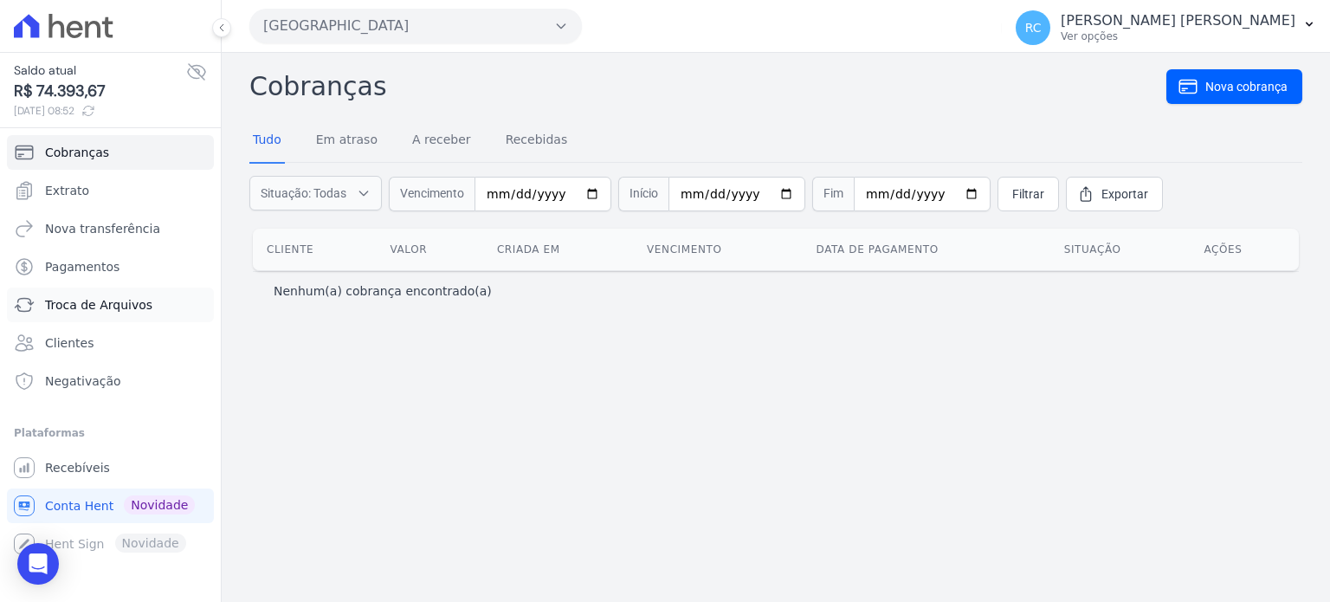
click at [134, 307] on span "Troca de Arquivos" at bounding box center [98, 304] width 107 height 17
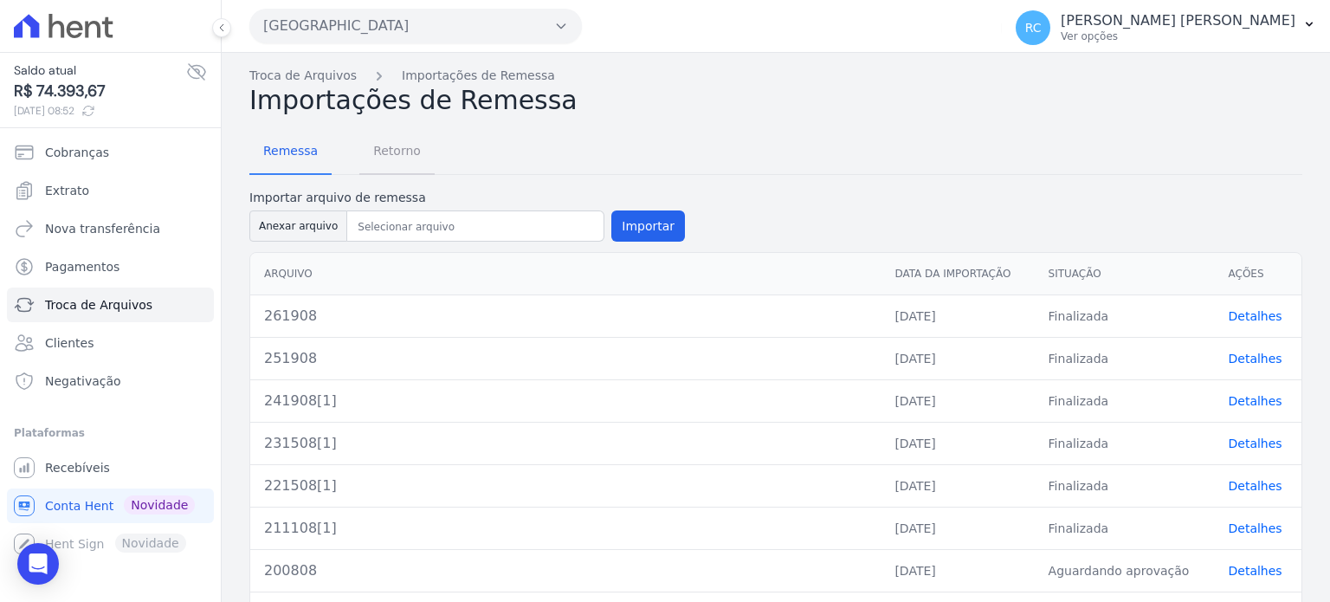
click at [408, 152] on span "Retorno" at bounding box center [397, 150] width 68 height 35
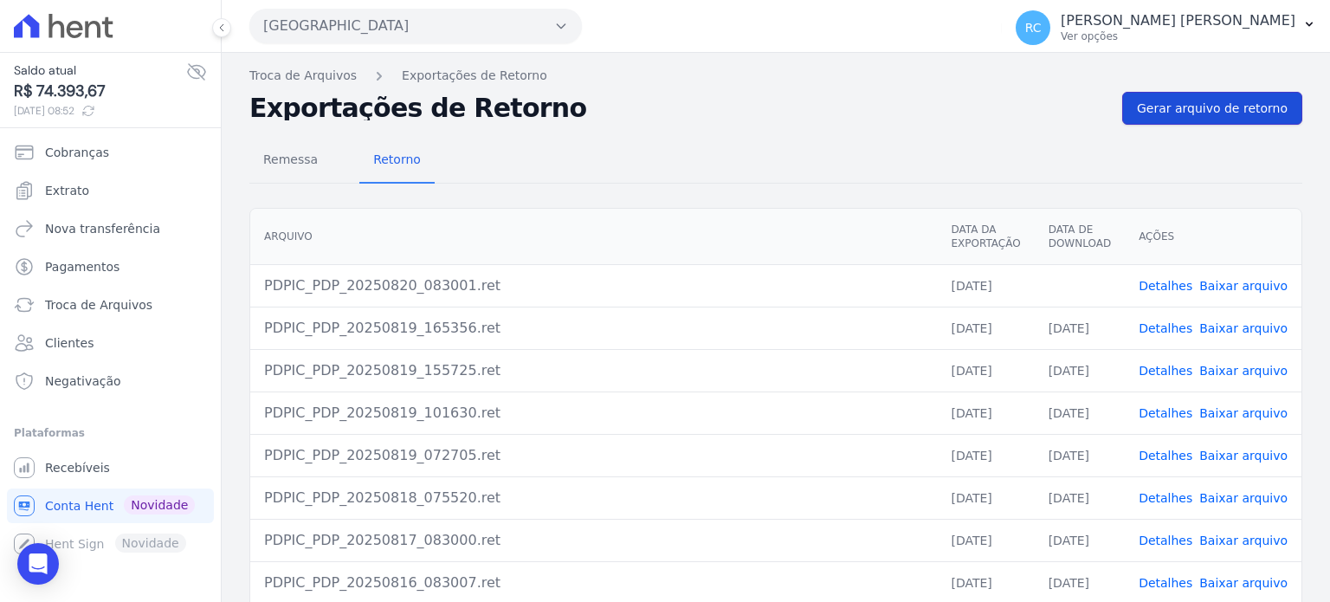
click at [1257, 107] on span "Gerar arquivo de retorno" at bounding box center [1212, 108] width 151 height 17
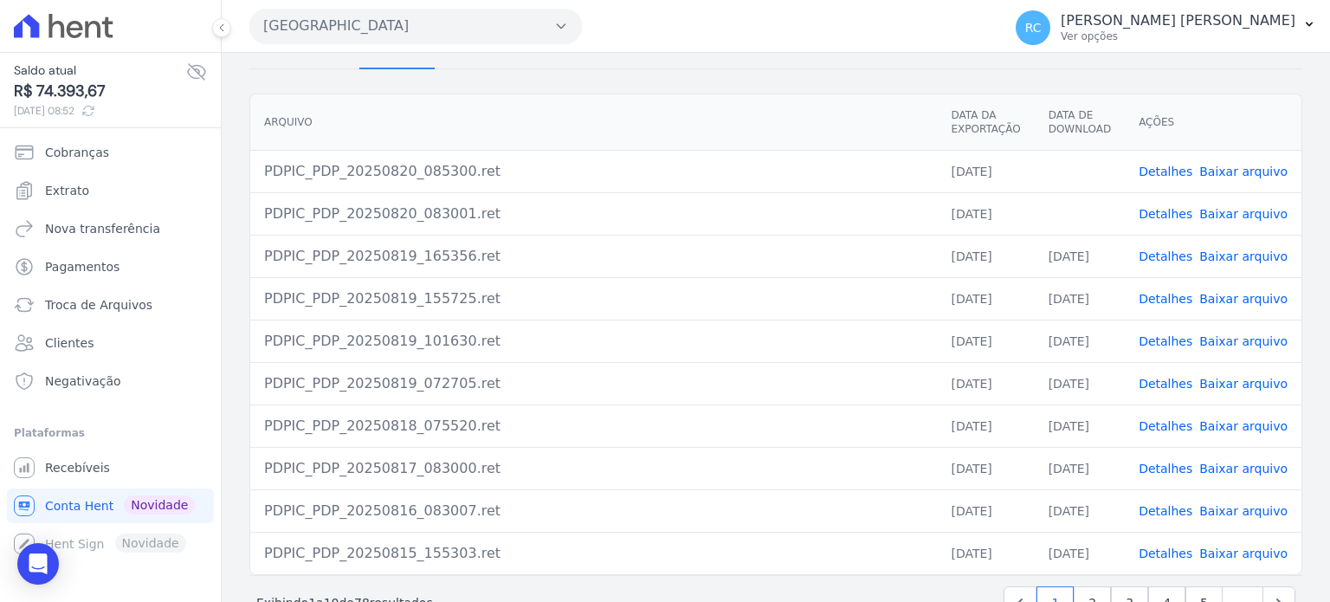
click at [1226, 210] on link "Baixar arquivo" at bounding box center [1244, 214] width 88 height 14
click at [1238, 168] on link "Baixar arquivo" at bounding box center [1244, 172] width 88 height 14
click at [385, 42] on button "[GEOGRAPHIC_DATA]" at bounding box center [415, 26] width 333 height 35
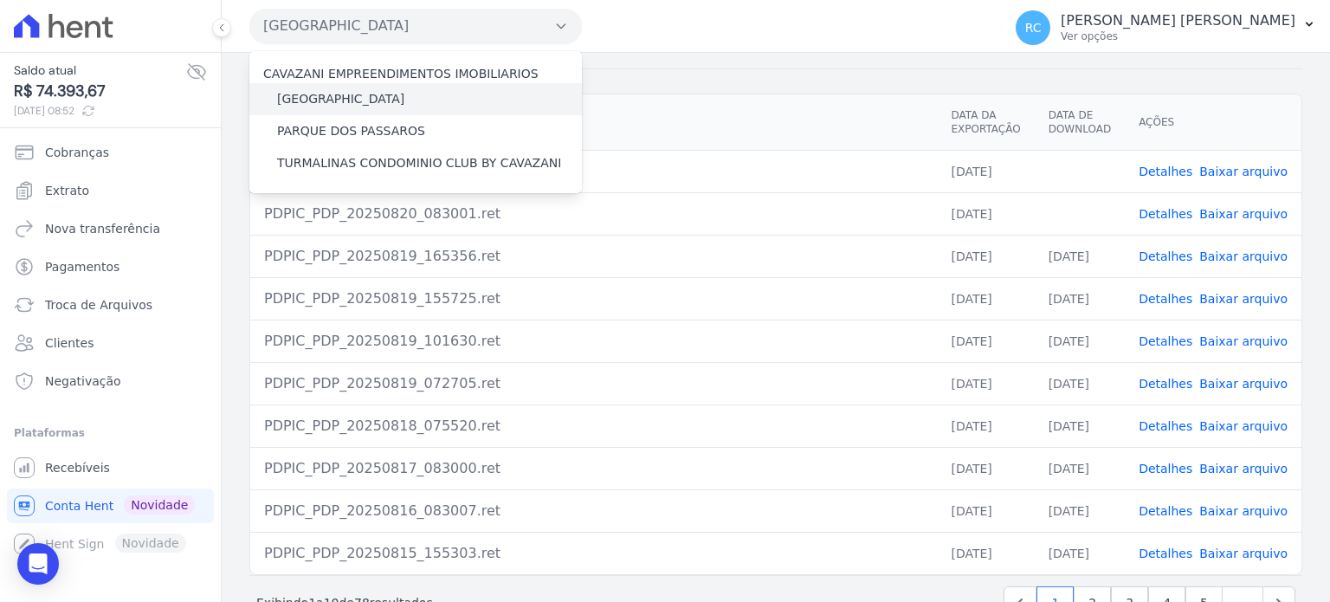
click at [372, 94] on label "[GEOGRAPHIC_DATA]" at bounding box center [340, 99] width 127 height 18
click at [0, 0] on input "[GEOGRAPHIC_DATA]" at bounding box center [0, 0] width 0 height 0
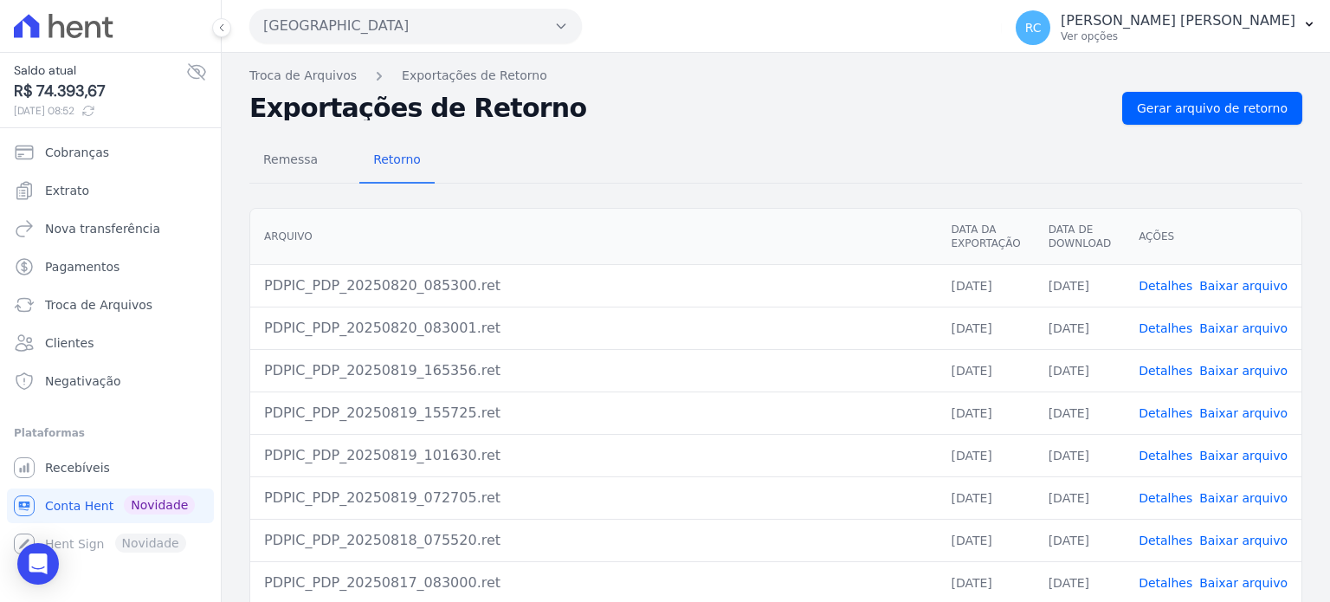
click at [422, 36] on button "Parque Dos Passaros" at bounding box center [415, 26] width 333 height 35
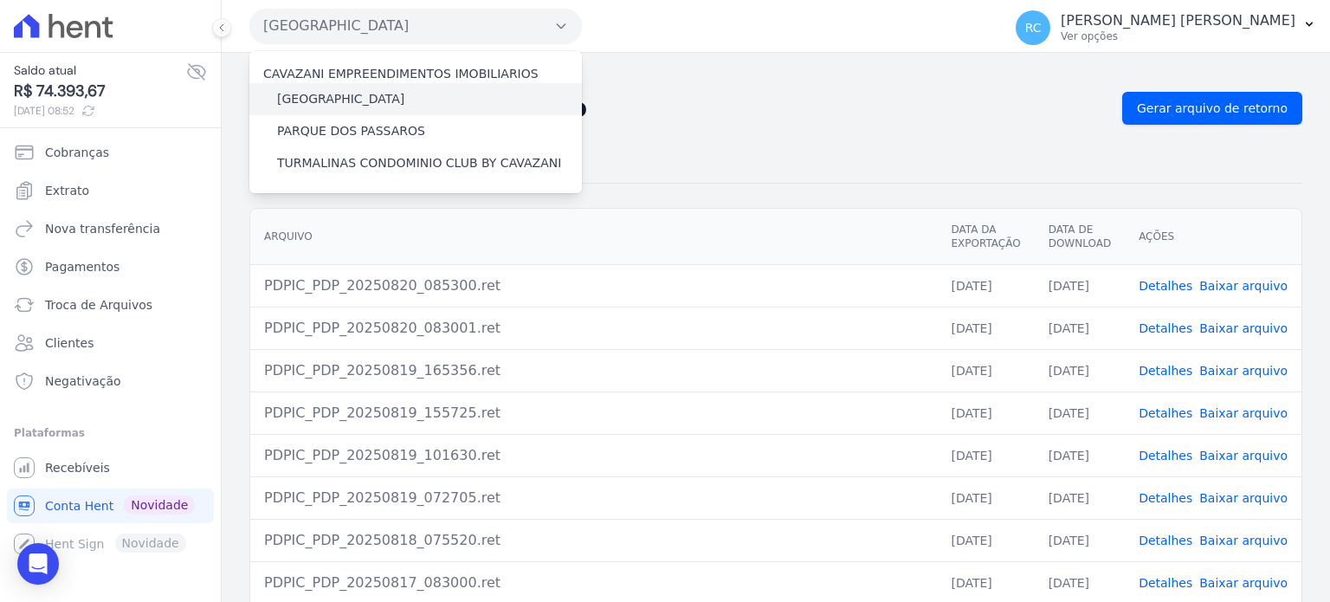
click at [376, 100] on label "PARQUE DAS FLORES" at bounding box center [340, 99] width 127 height 18
click at [0, 0] on input "PARQUE DAS FLORES" at bounding box center [0, 0] width 0 height 0
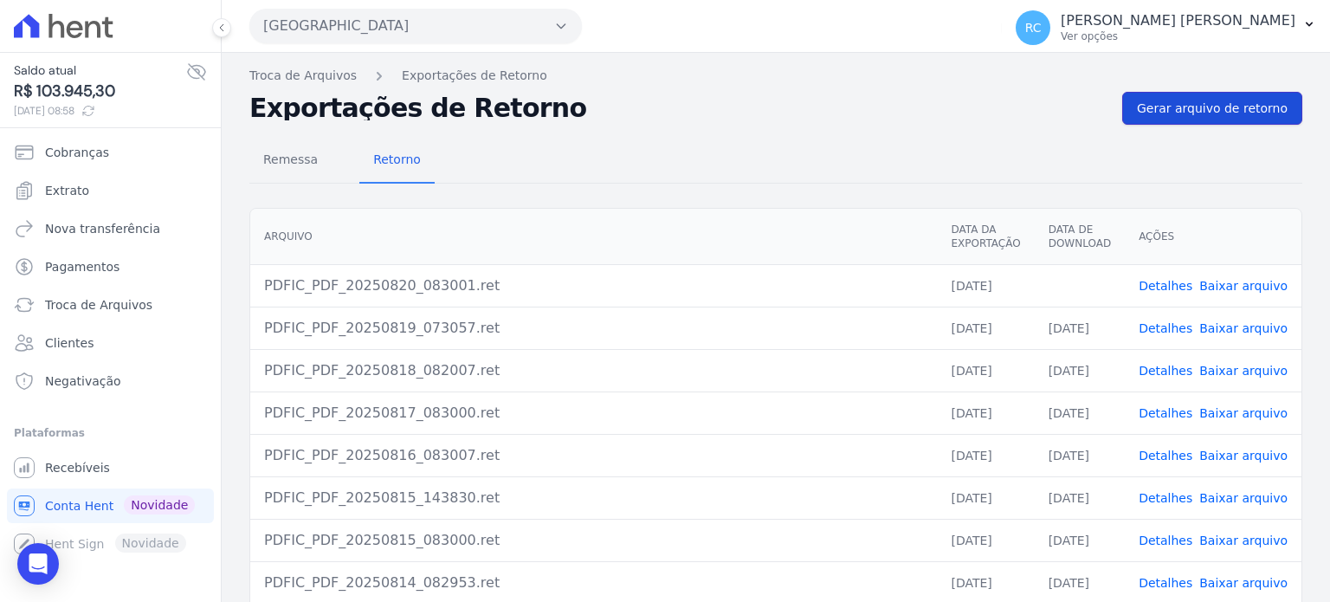
click at [1225, 107] on span "Gerar arquivo de retorno" at bounding box center [1212, 108] width 151 height 17
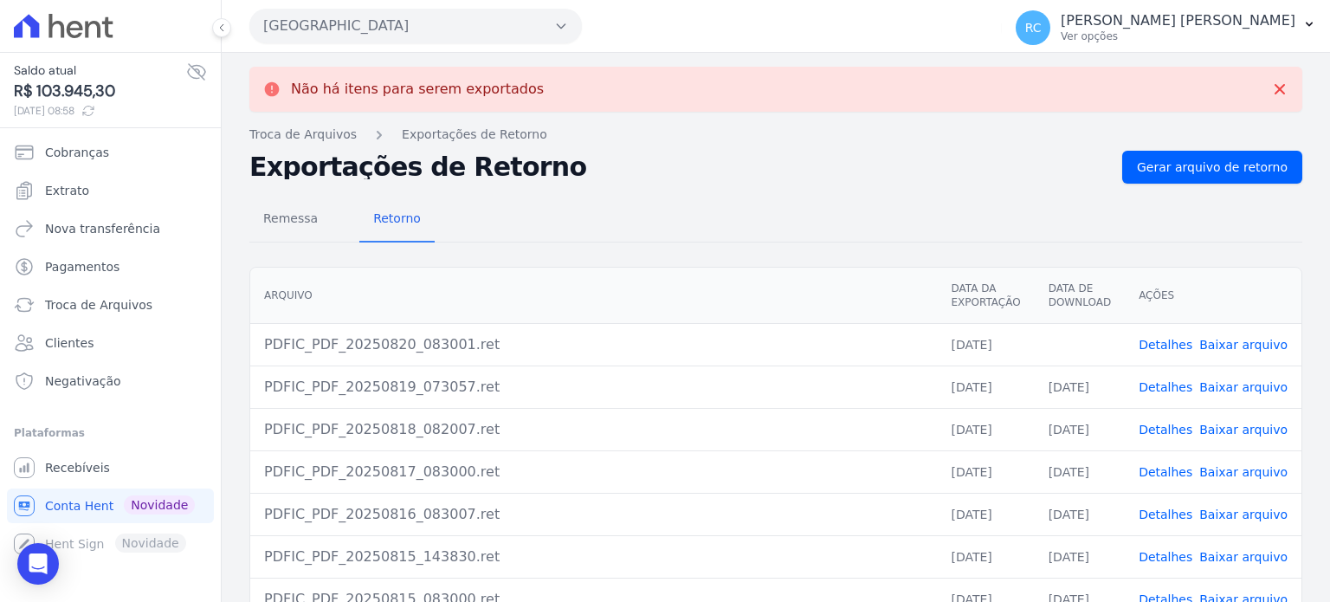
click at [1245, 342] on link "Baixar arquivo" at bounding box center [1244, 345] width 88 height 14
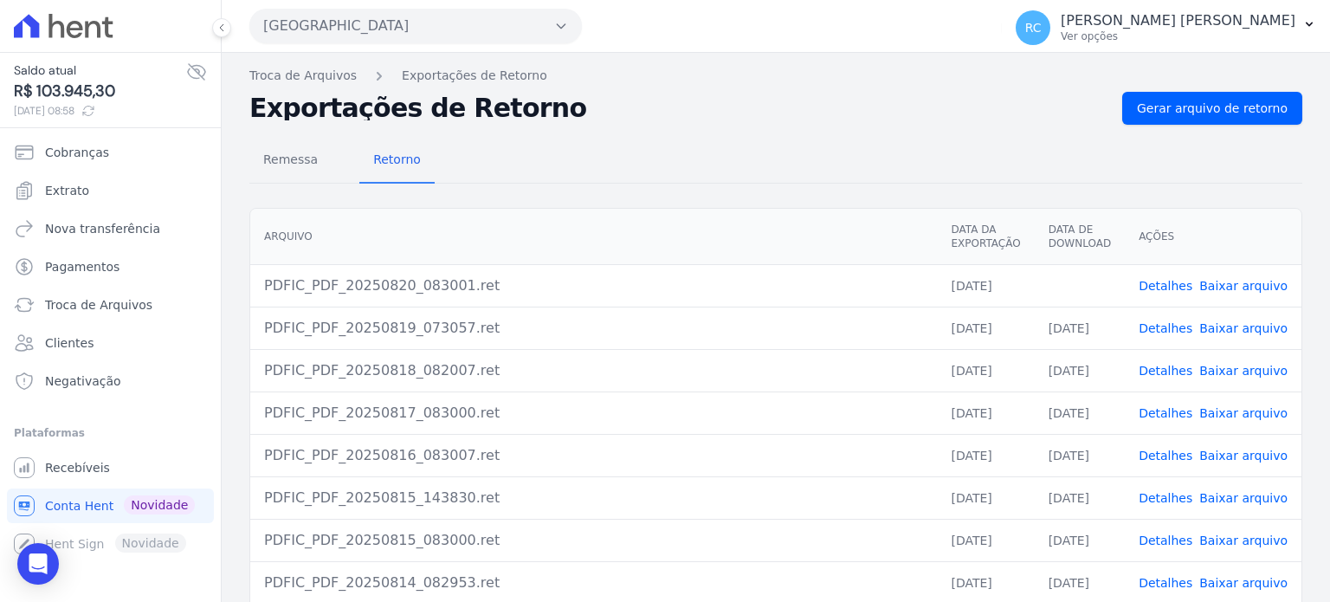
click at [364, 23] on button "Parque Das Flores" at bounding box center [415, 26] width 333 height 35
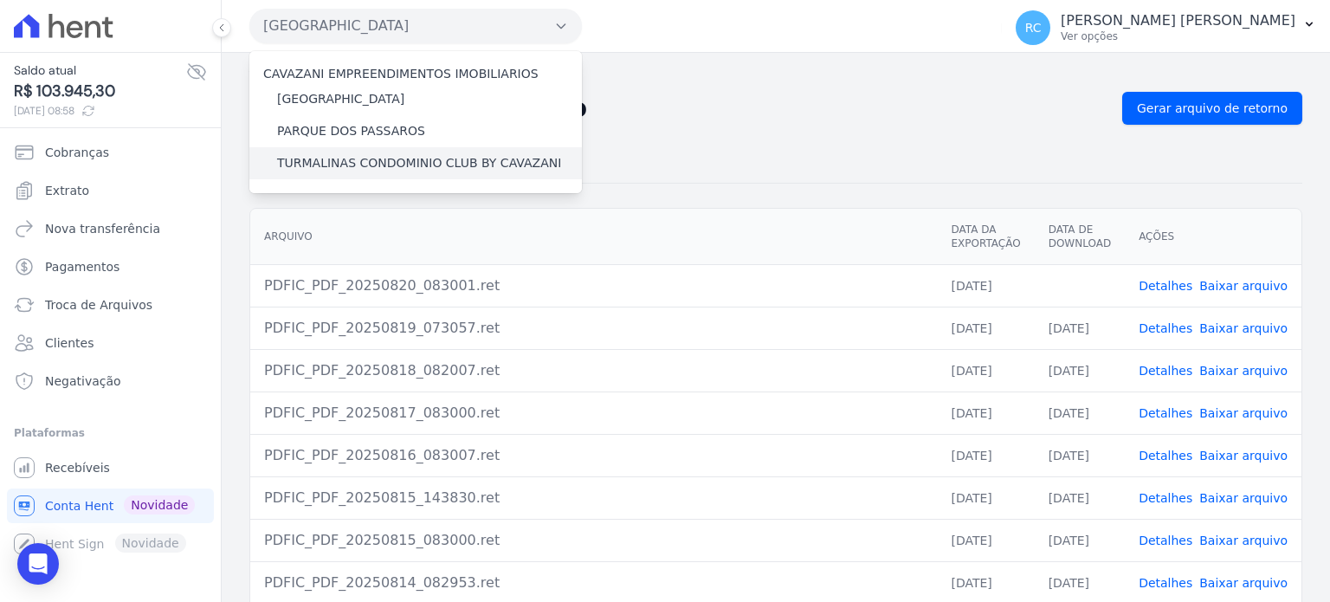
click at [394, 158] on label "TURMALINAS CONDOMINIO CLUB BY CAVAZANI" at bounding box center [419, 163] width 284 height 18
click at [0, 0] on input "TURMALINAS CONDOMINIO CLUB BY CAVAZANI" at bounding box center [0, 0] width 0 height 0
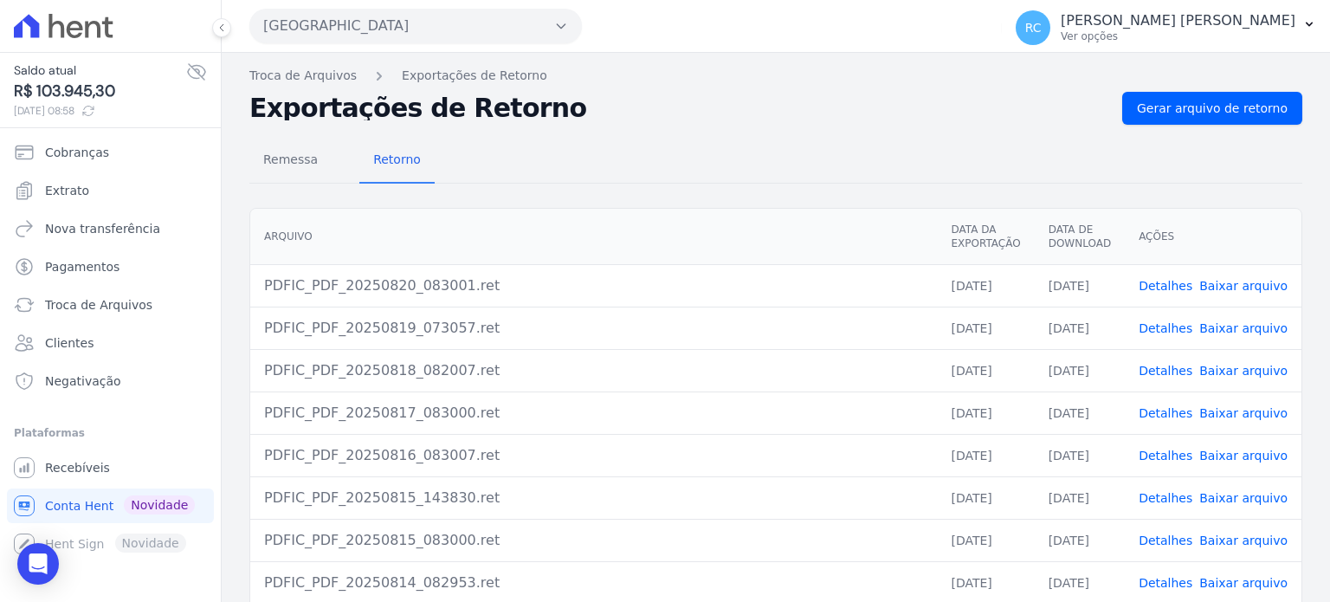
drag, startPoint x: 527, startPoint y: 8, endPoint x: 529, endPoint y: 22, distance: 14.1
click at [527, 9] on div "Parque Das Flores" at bounding box center [415, 26] width 333 height 35
click at [529, 23] on button "Parque Das Flores" at bounding box center [415, 26] width 333 height 35
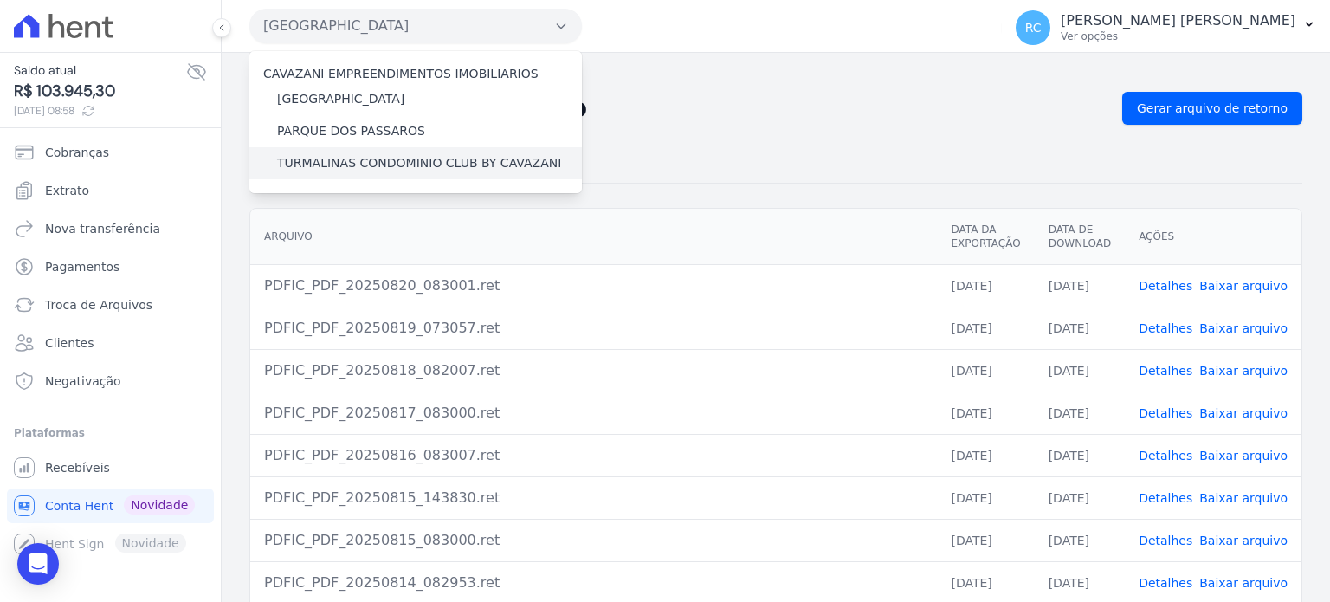
click at [328, 165] on label "TURMALINAS CONDOMINIO CLUB BY CAVAZANI" at bounding box center [419, 163] width 284 height 18
click at [0, 0] on input "TURMALINAS CONDOMINIO CLUB BY CAVAZANI" at bounding box center [0, 0] width 0 height 0
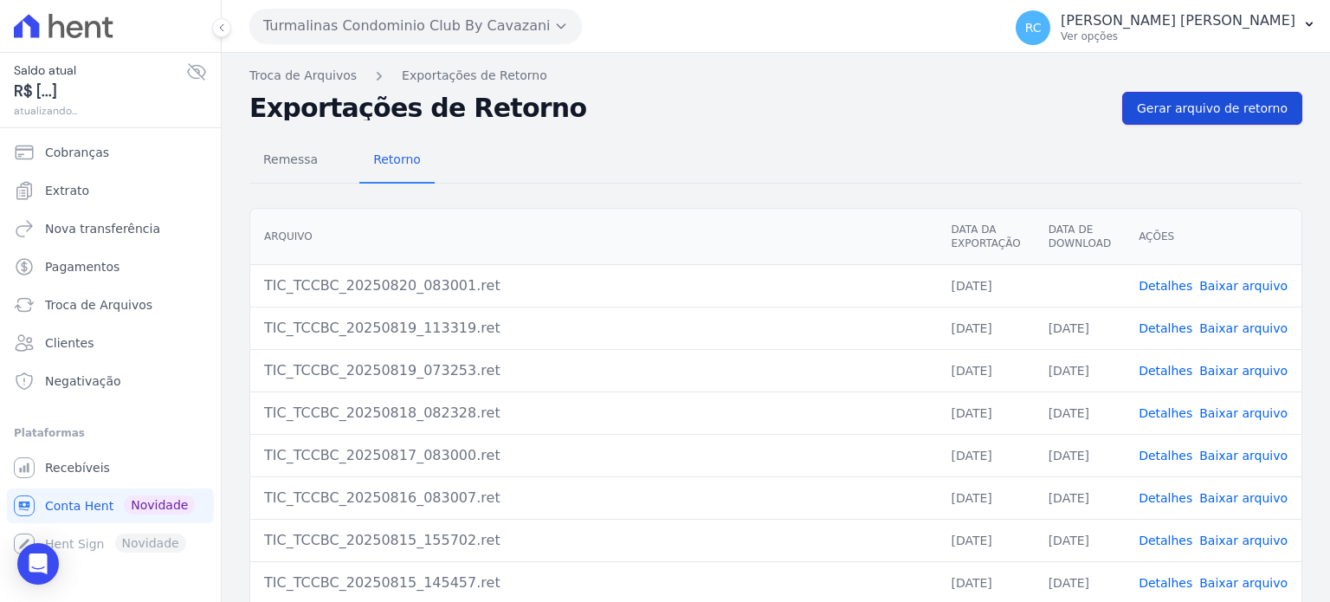
click at [1198, 103] on span "Gerar arquivo de retorno" at bounding box center [1212, 108] width 151 height 17
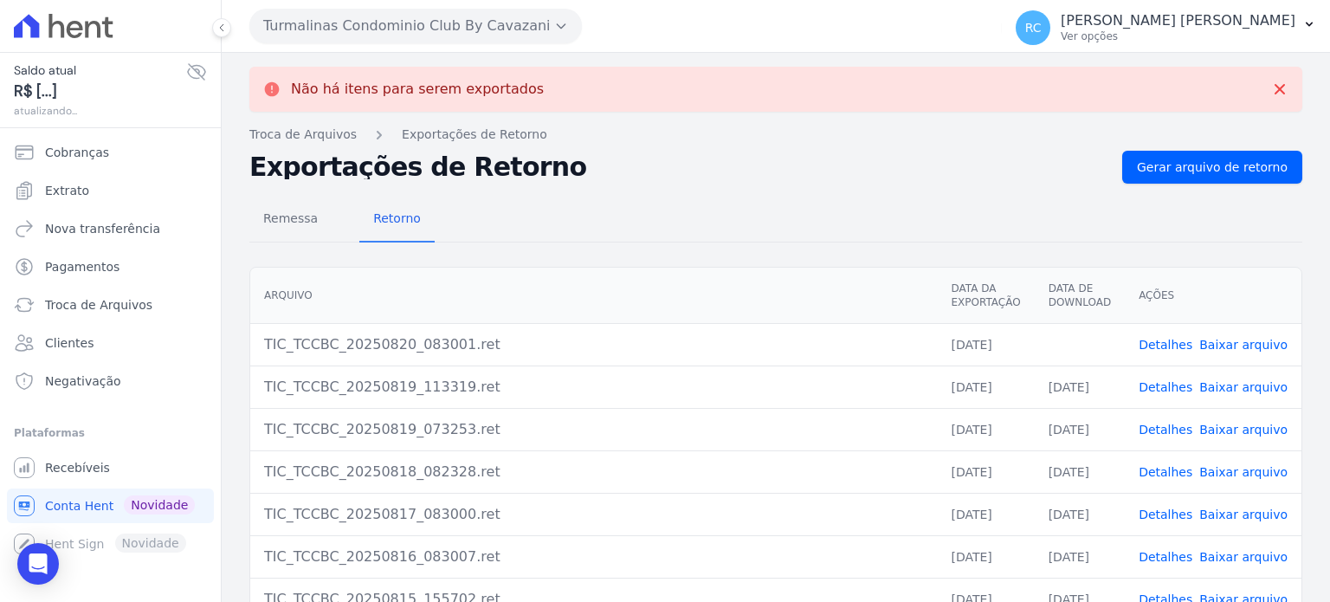
click at [1235, 346] on link "Baixar arquivo" at bounding box center [1244, 345] width 88 height 14
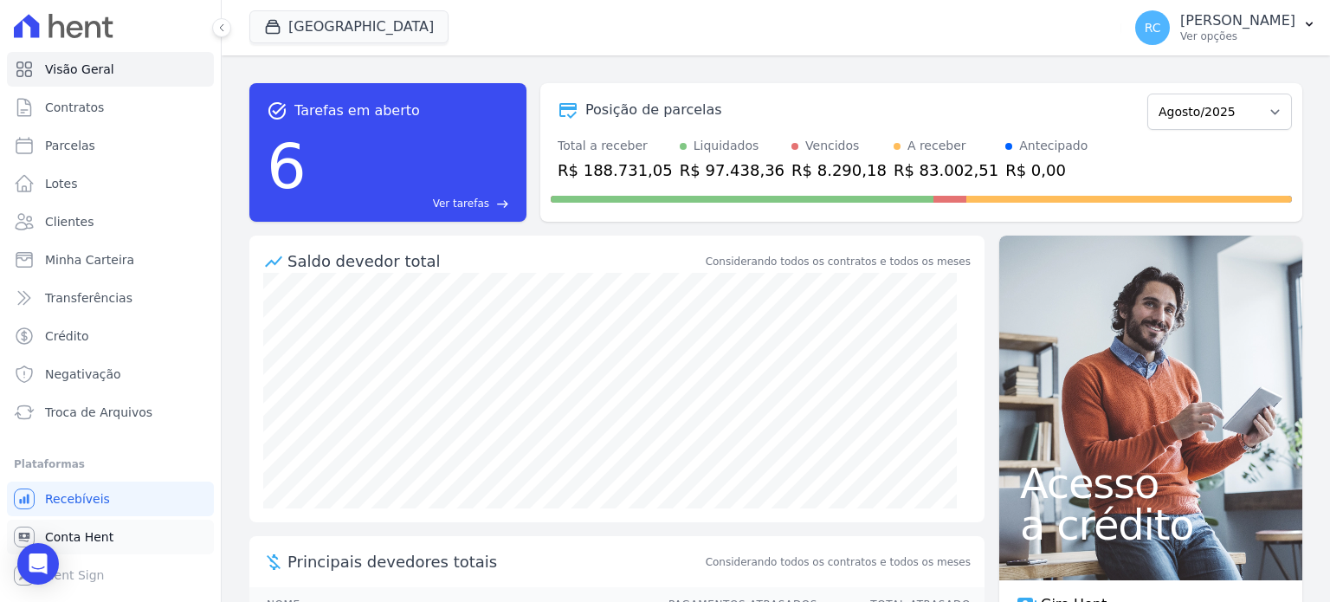
click at [121, 535] on link "Conta Hent" at bounding box center [110, 537] width 207 height 35
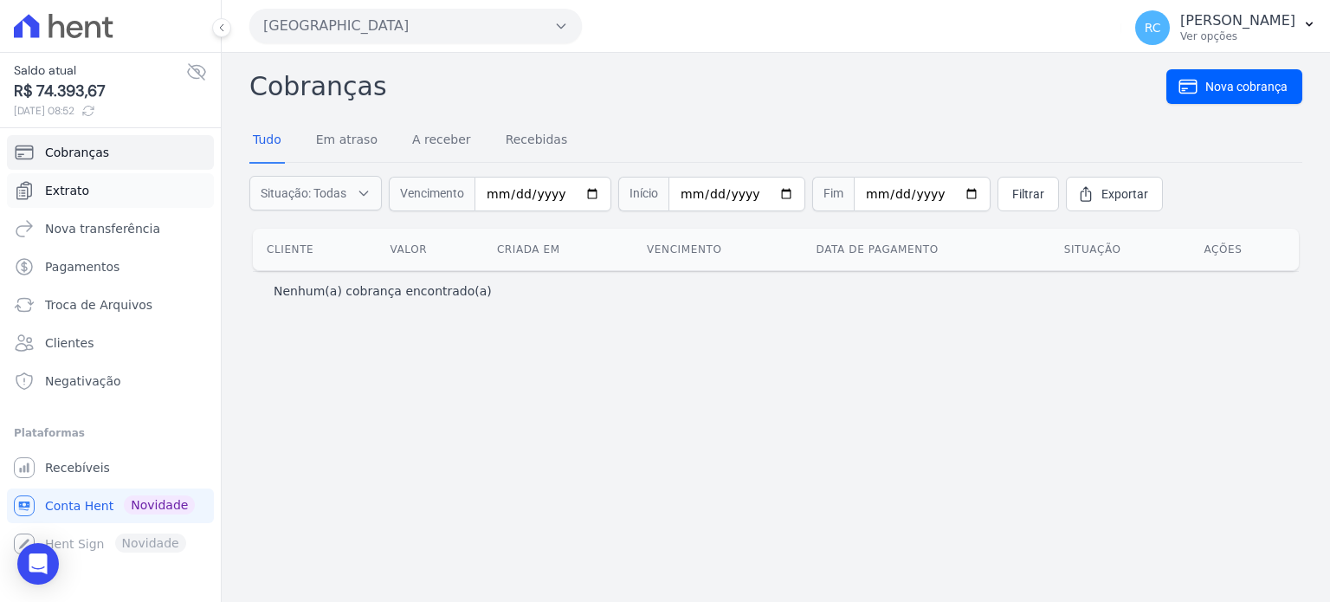
click at [134, 182] on link "Extrato" at bounding box center [110, 190] width 207 height 35
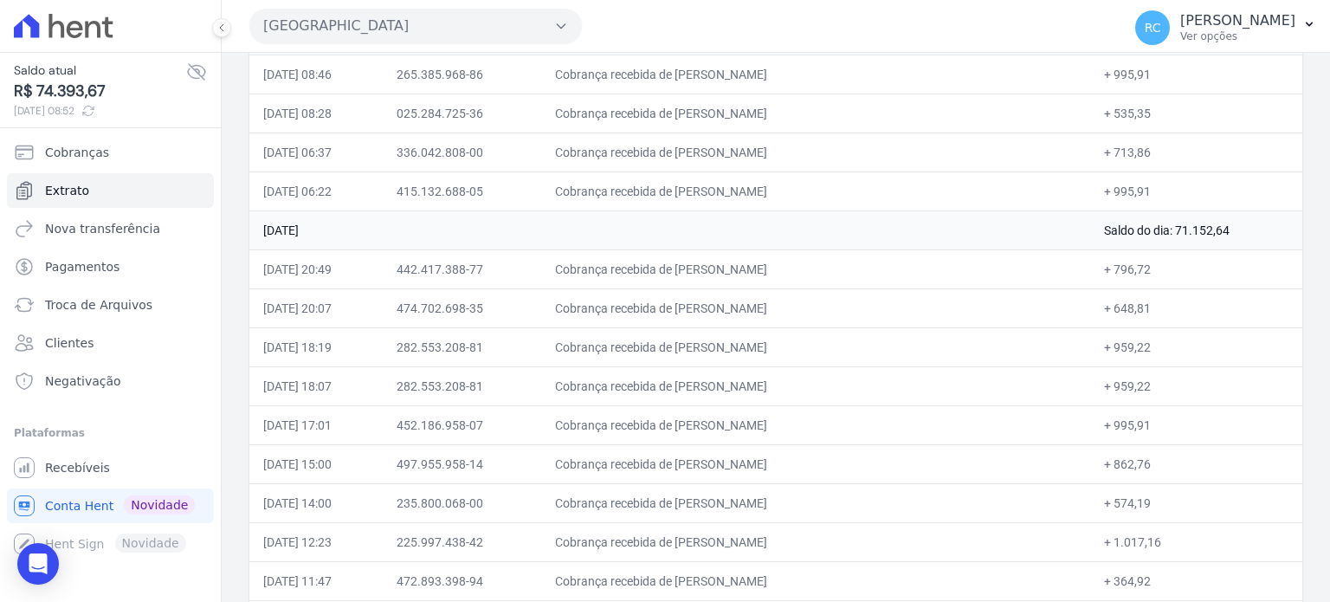
scroll to position [260, 0]
click at [513, 34] on button "[GEOGRAPHIC_DATA]" at bounding box center [415, 26] width 333 height 35
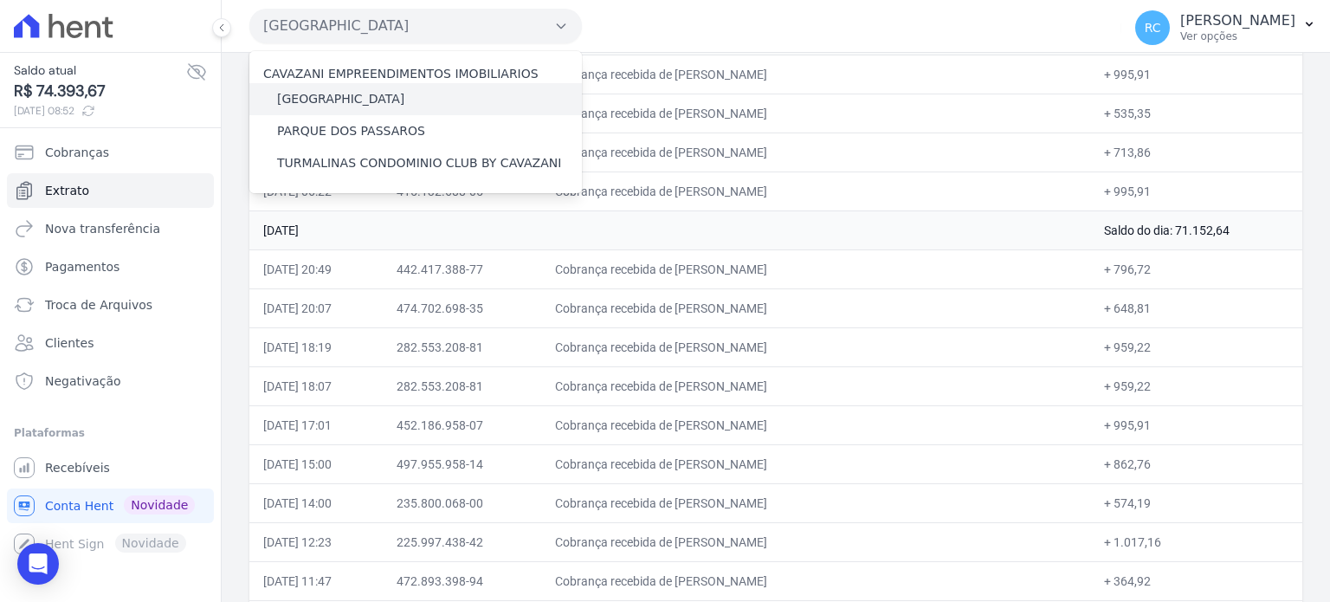
click at [375, 104] on label "[GEOGRAPHIC_DATA]" at bounding box center [340, 99] width 127 height 18
click at [0, 0] on input "[GEOGRAPHIC_DATA]" at bounding box center [0, 0] width 0 height 0
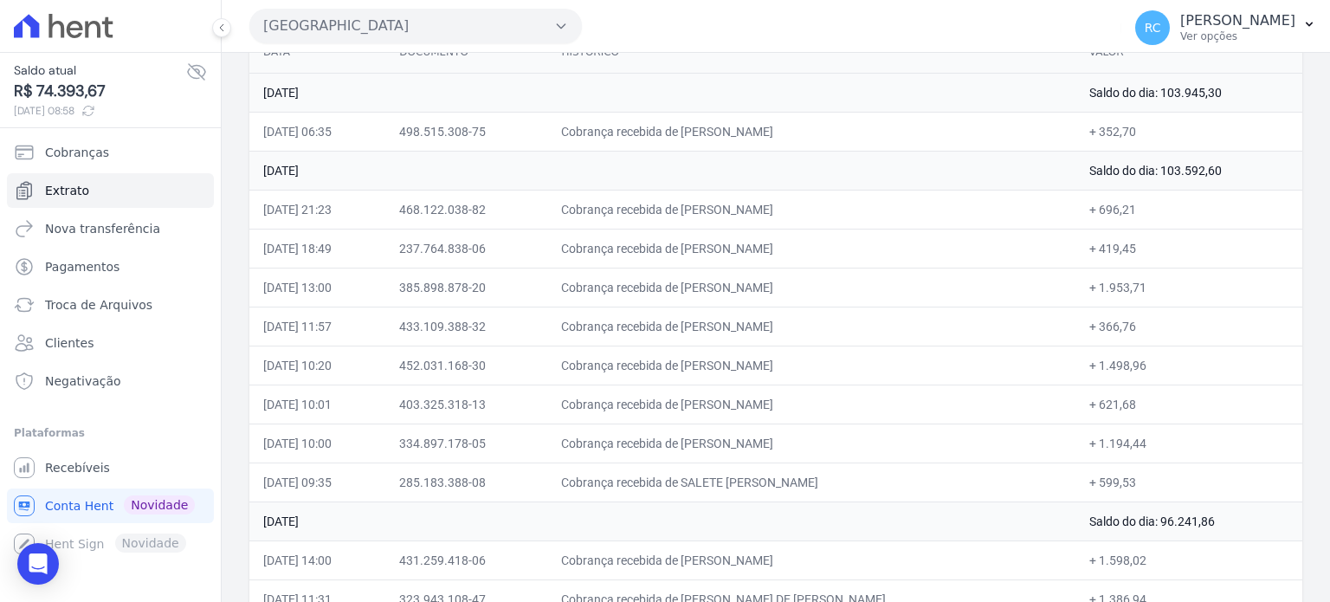
scroll to position [173, 0]
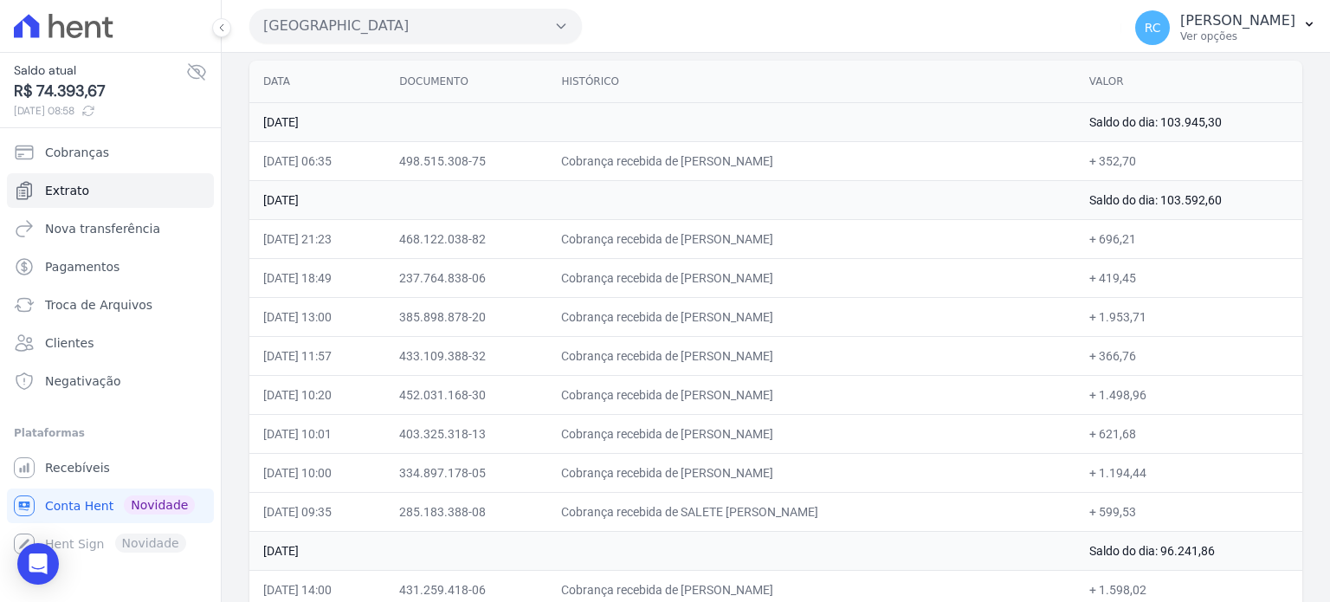
click at [414, 31] on button "Parque Das Flores" at bounding box center [415, 26] width 333 height 35
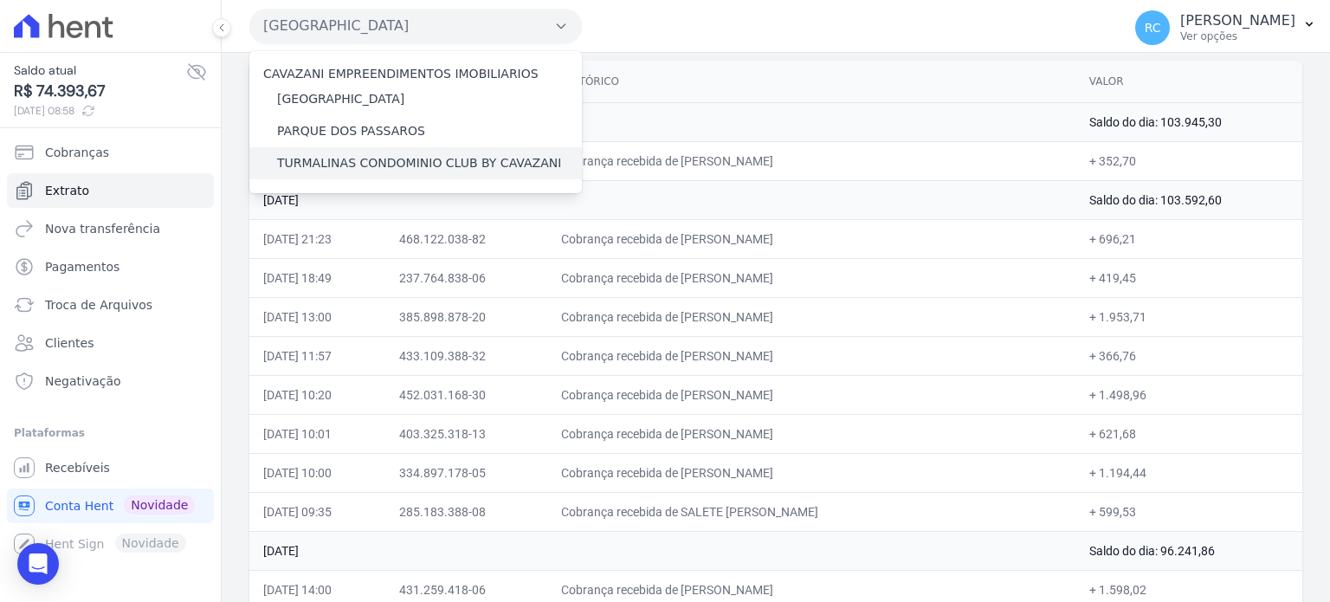
click at [382, 164] on label "TURMALINAS CONDOMINIO CLUB BY CAVAZANI" at bounding box center [419, 163] width 284 height 18
click at [0, 0] on input "TURMALINAS CONDOMINIO CLUB BY CAVAZANI" at bounding box center [0, 0] width 0 height 0
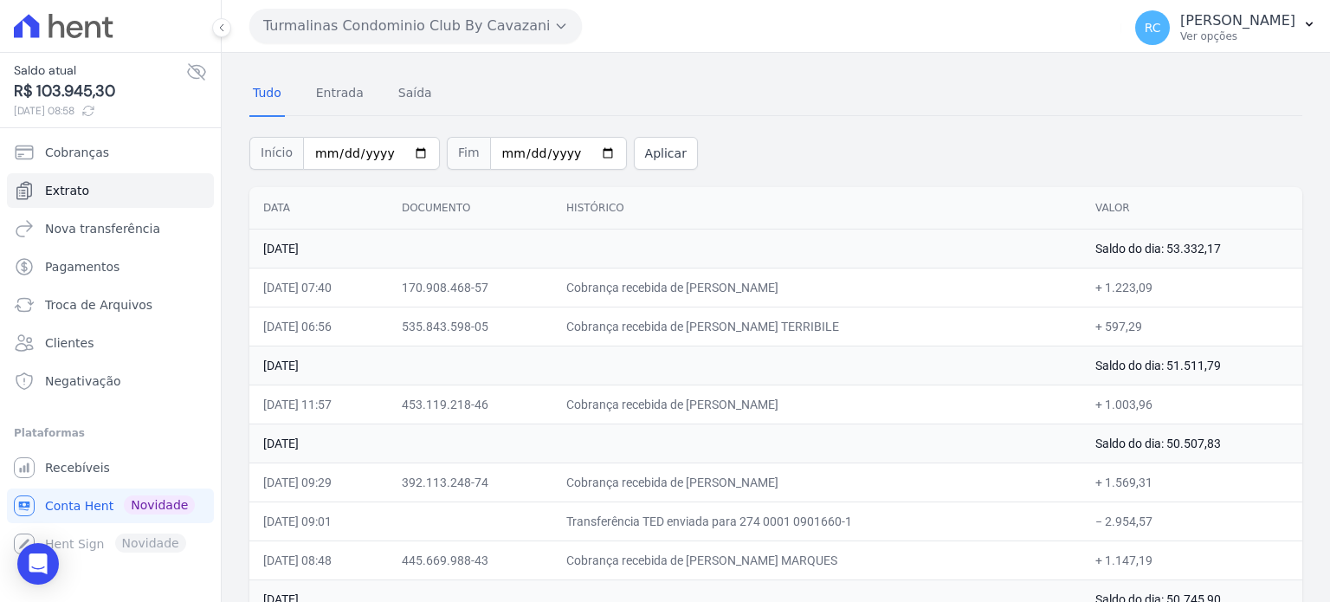
scroll to position [87, 0]
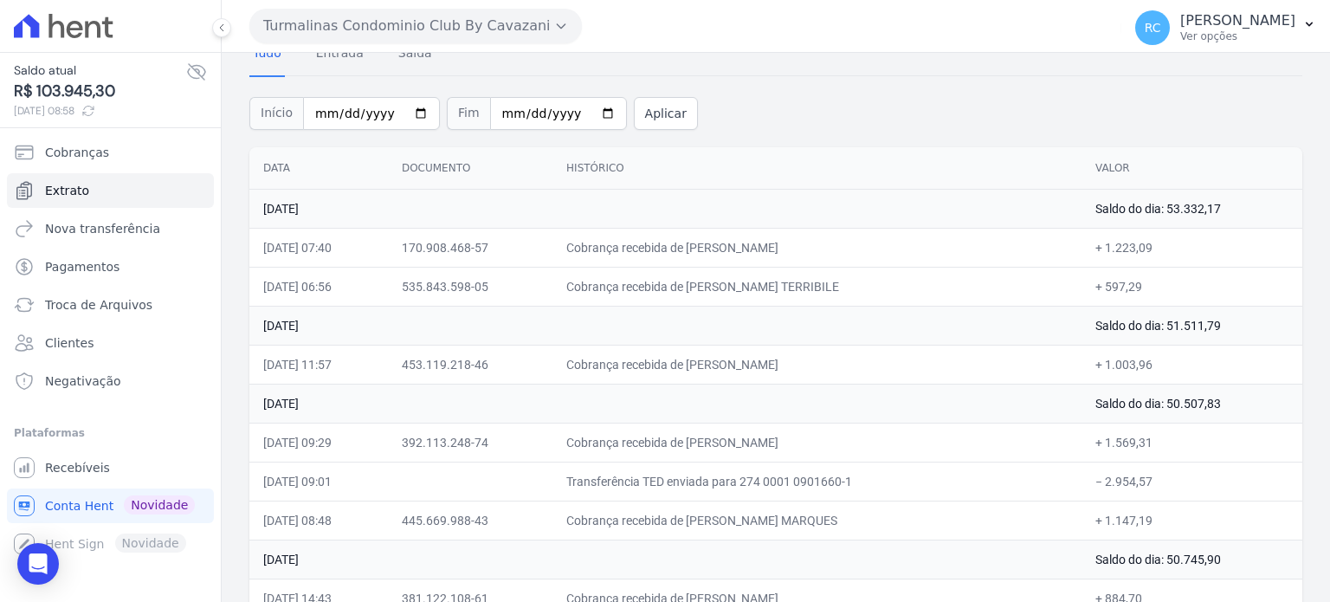
drag, startPoint x: 871, startPoint y: 360, endPoint x: 717, endPoint y: 370, distance: 154.5
click at [717, 370] on td "Cobrança recebida de RIANNY STEFANNY GUIMARAES BARR" at bounding box center [817, 364] width 529 height 39
copy td "RIANNY STEFANNY GUIMAR"
